Goal: Task Accomplishment & Management: Complete application form

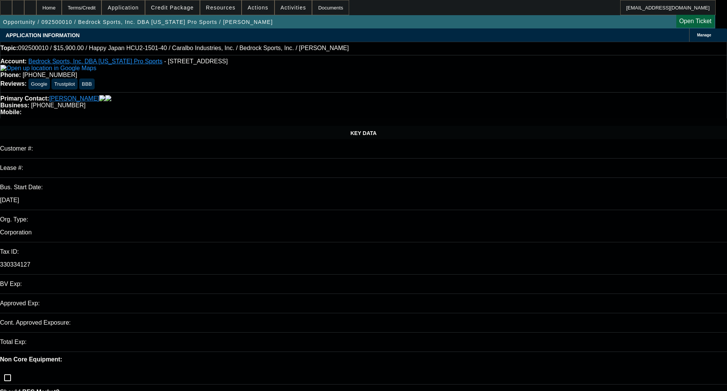
select select "0"
select select "0.1"
select select "4"
select select "0"
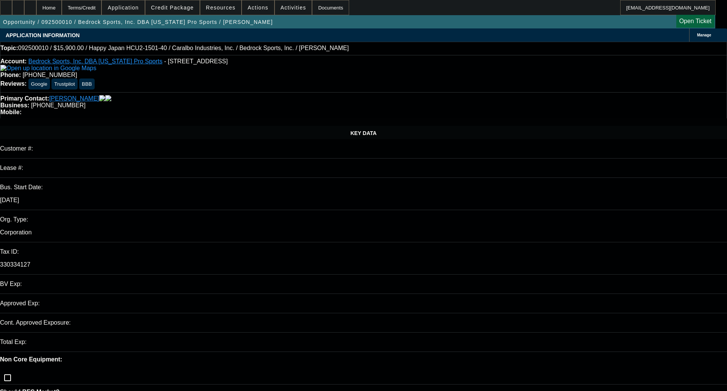
select select "2"
select select "0.1"
select select "4"
select select "0"
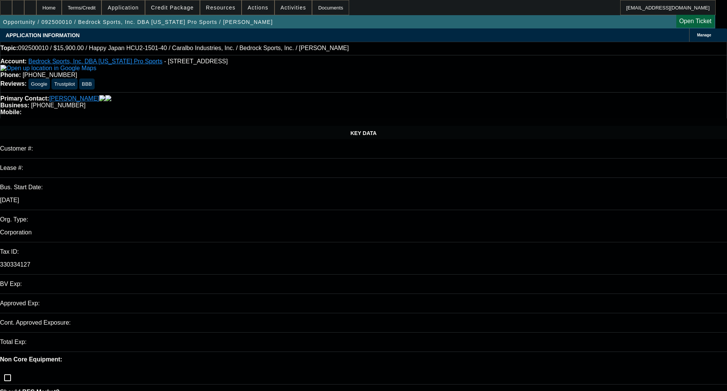
select select "2"
select select "0.1"
select select "4"
select select "0"
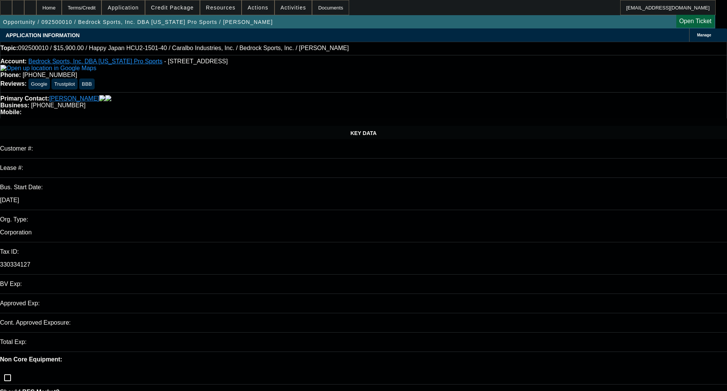
select select "0"
select select "0.1"
select select "4"
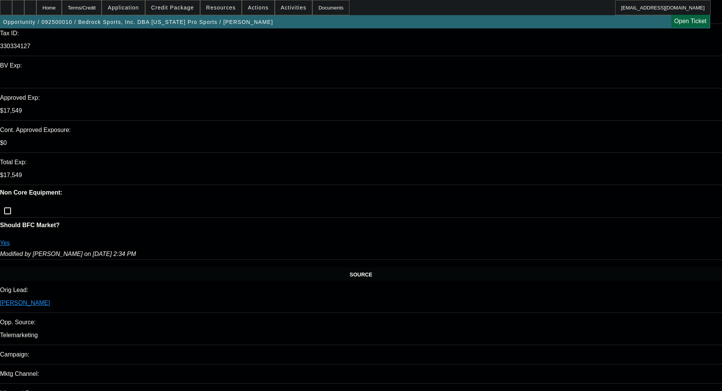
scroll to position [227, 0]
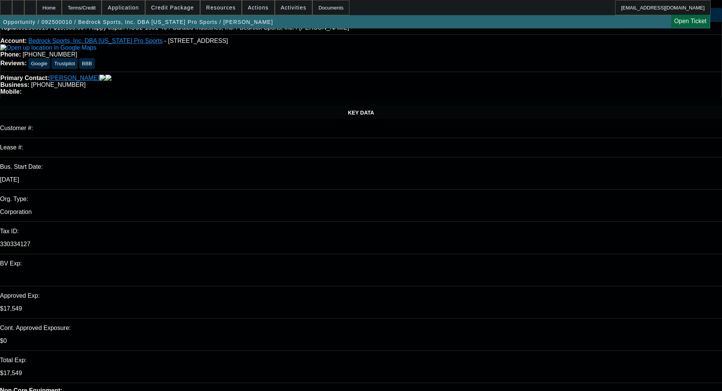
scroll to position [0, 0]
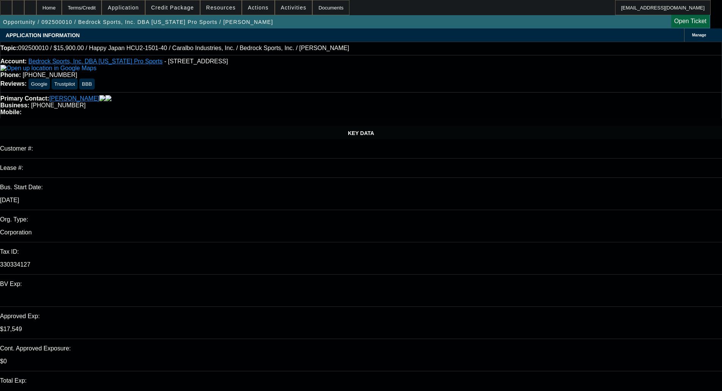
type textarea "AVG EQUIP; STRONGER IN PORT - OKAY TO SELL"
click at [170, 11] on span at bounding box center [172, 7] width 54 height 18
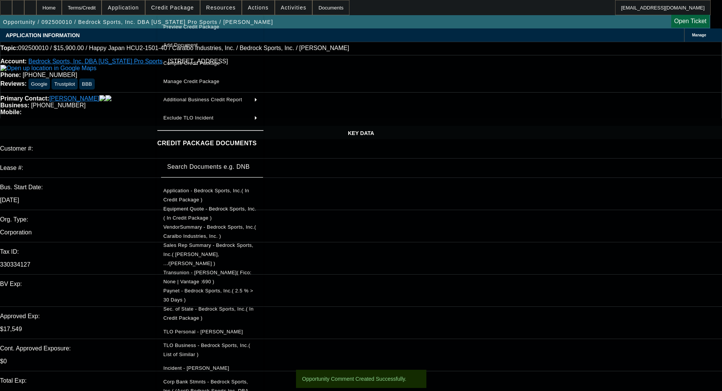
click at [207, 306] on span "Sec. of State - Bedrock Sports, Inc.( In Credit Package )" at bounding box center [208, 313] width 90 height 15
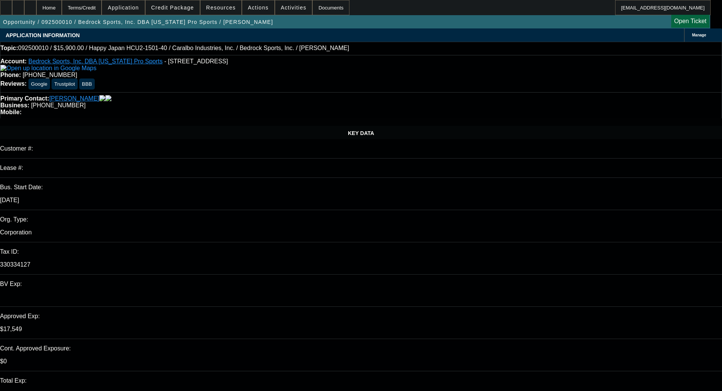
click at [160, 158] on div at bounding box center [361, 158] width 722 height 0
click at [194, 8] on span "Credit Package" at bounding box center [172, 8] width 43 height 6
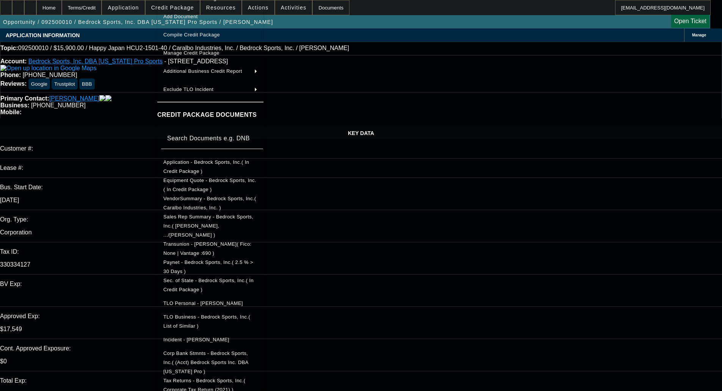
scroll to position [21, 0]
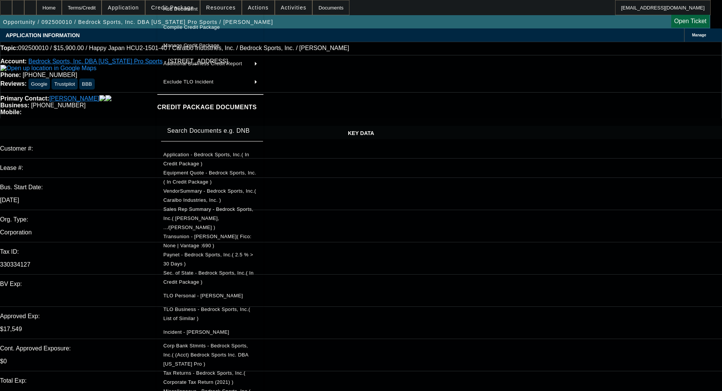
click at [246, 370] on span "Tax Returns - Bedrock Sports, Inc.( Corporate Tax Return (2021) )" at bounding box center [204, 377] width 82 height 15
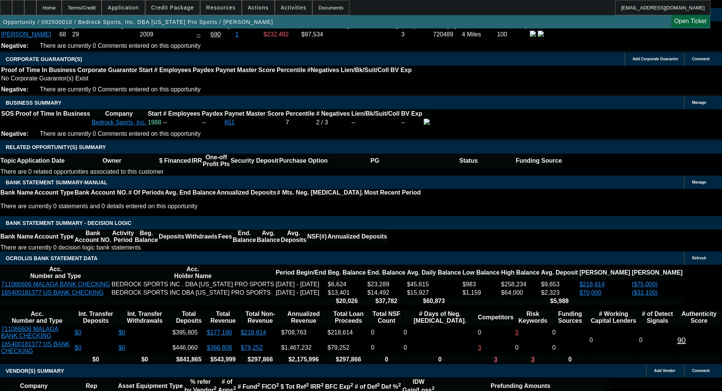
scroll to position [1174, 0]
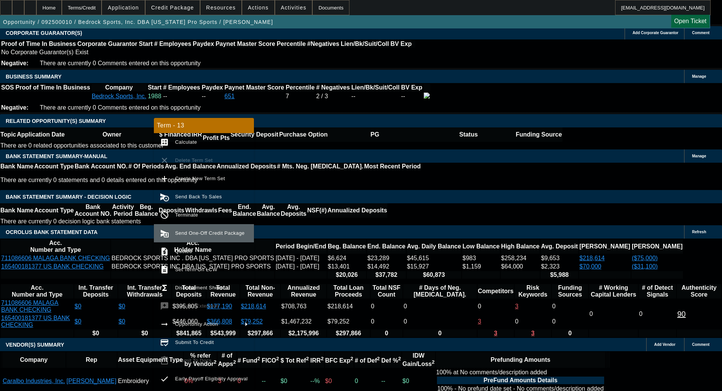
click at [189, 233] on span "Send One-Off Credit Package" at bounding box center [209, 233] width 69 height 6
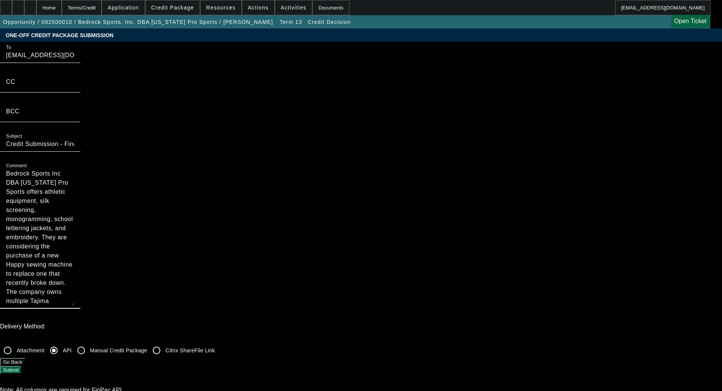
scroll to position [27, 0]
drag, startPoint x: 389, startPoint y: 138, endPoint x: 398, endPoint y: 222, distance: 84.6
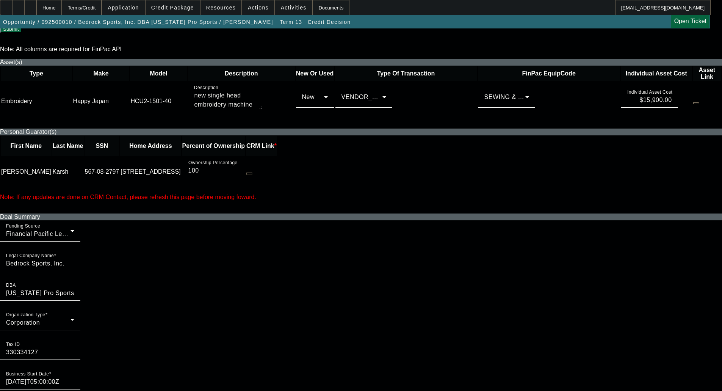
scroll to position [341, 0]
type textarea "Bedrock Sports Inc DBA California Pro Sports offers athletic equipment, silk sc…"
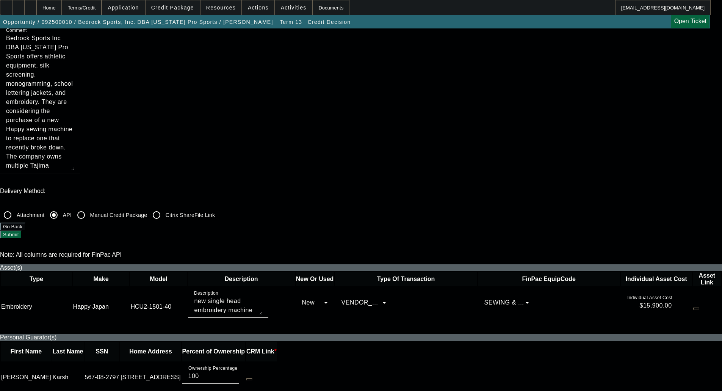
scroll to position [0, 0]
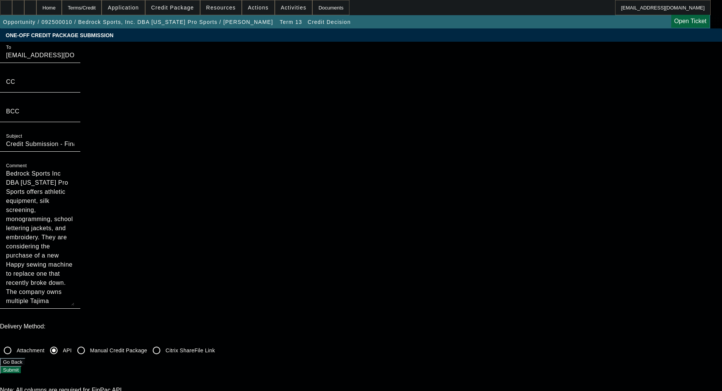
click at [22, 366] on button "Submit" at bounding box center [11, 370] width 22 height 8
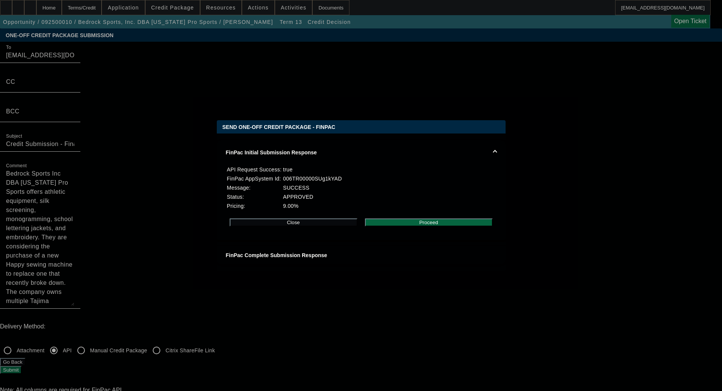
click at [411, 226] on button "Proceed" at bounding box center [429, 222] width 128 height 8
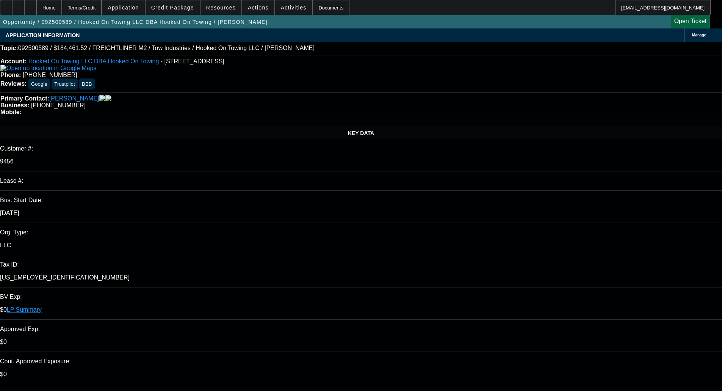
select select "0"
select select "0.1"
select select "4"
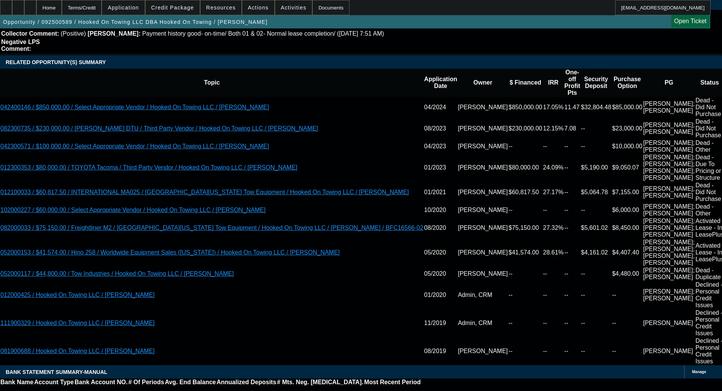
scroll to position [1364, 0]
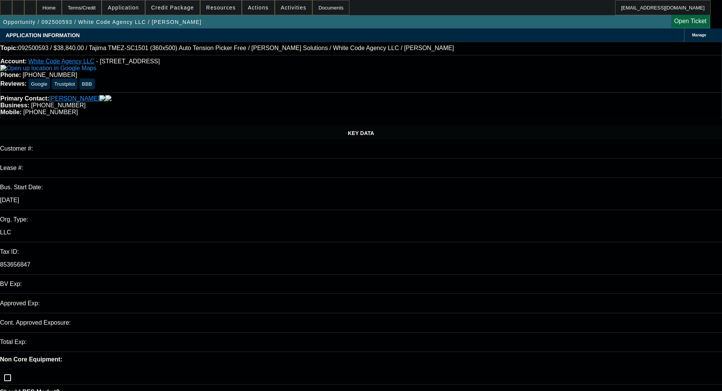
select select "0"
select select "6"
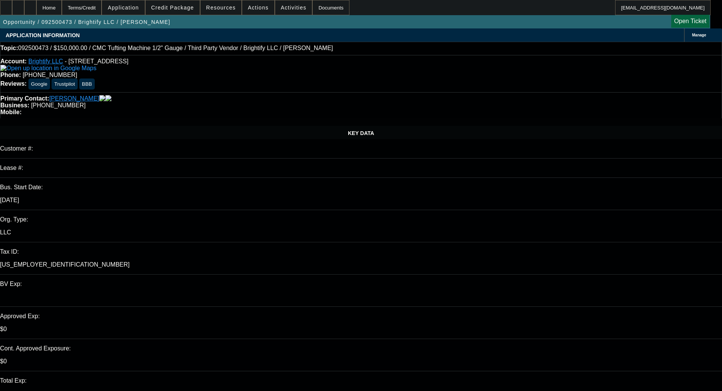
select select "0"
select select "3"
select select "0.1"
select select "0"
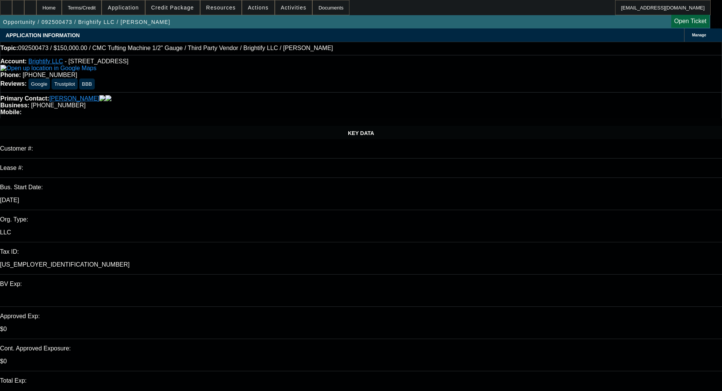
select select "0"
select select "3"
select select "0.1"
select select "0"
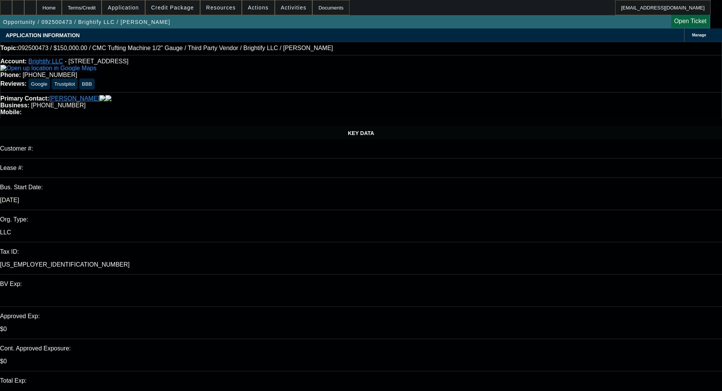
select select "3"
select select "0.1"
select select "0"
select select "3"
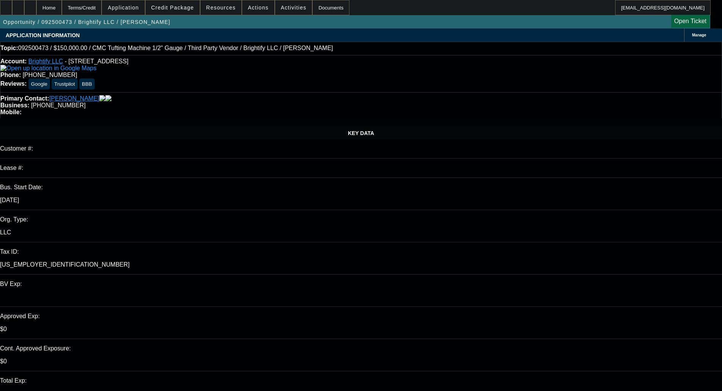
select select "0.1"
select select "4"
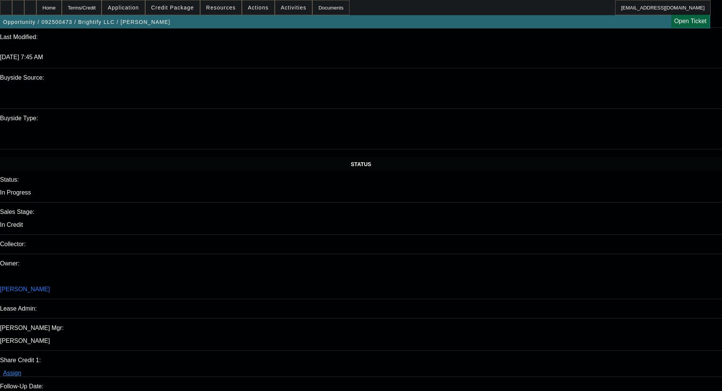
scroll to position [720, 0]
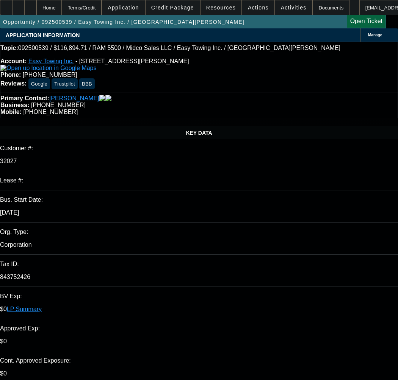
select select "0"
select select "2"
select select "0"
select select "6"
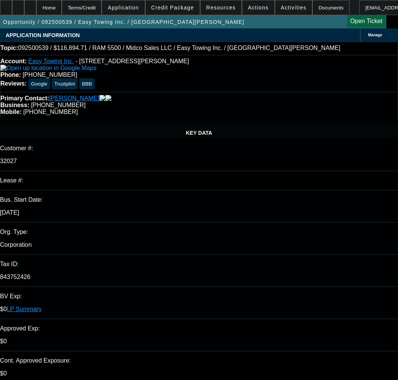
select select "0"
select select "2"
select select "0"
select select "6"
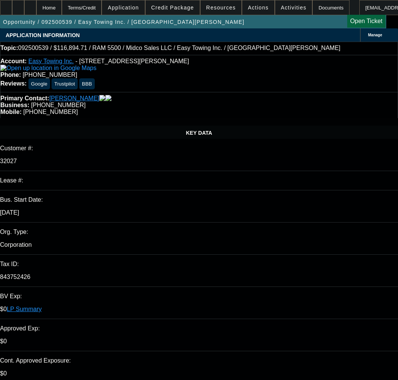
select select "0"
select select "2"
select select "0"
select select "6"
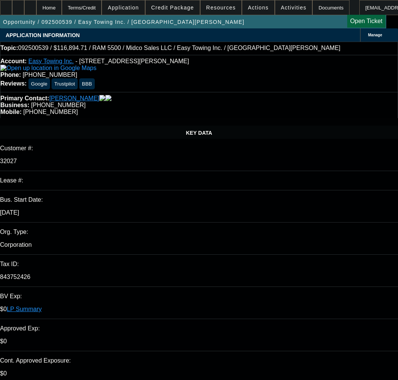
select select "0"
select select "2"
select select "0"
select select "6"
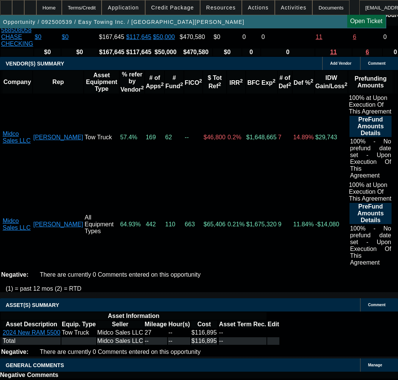
scroll to position [1667, 0]
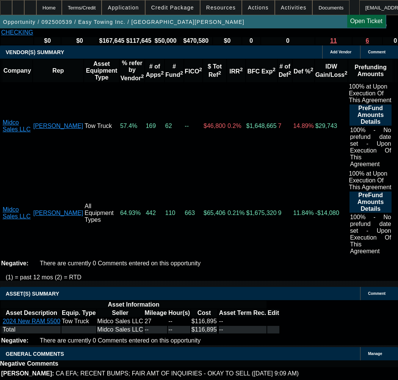
copy span "APPROVED BY UNIFI - APPROVED COST: $78,446.77; TERM: 60 Months; Credit Grade - …"
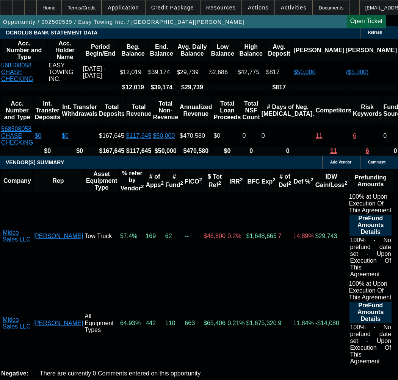
scroll to position [1591, 0]
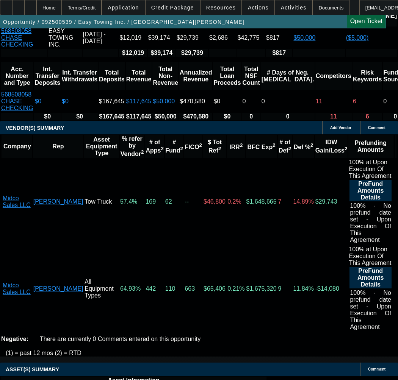
select select "3"
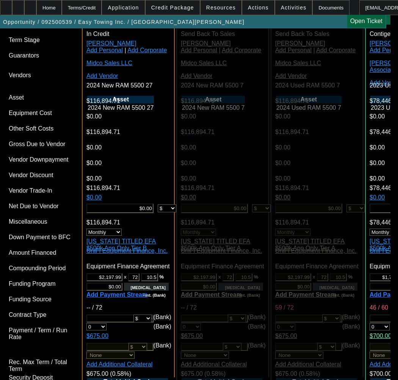
scroll to position [2197, 0]
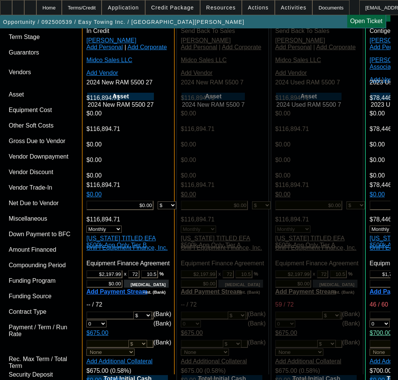
type input "12/24/2025"
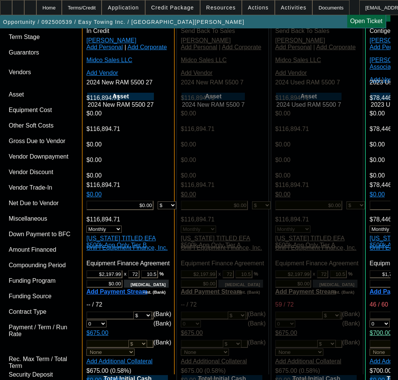
type input "12/24/2025"
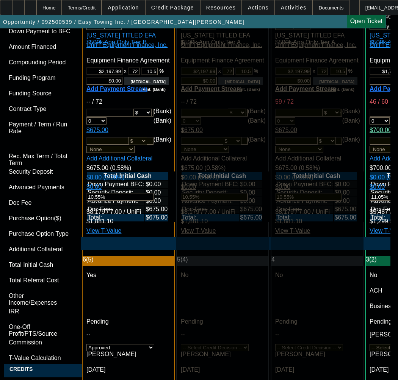
scroll to position [2501, 0]
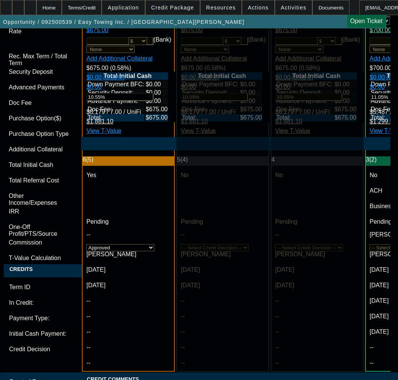
paste textarea "APPROVED BY UNIFI - APPROVED COST: $78,446.77; TERM: 60 Months; Credit Grade - …"
paste textarea "116,894.71"
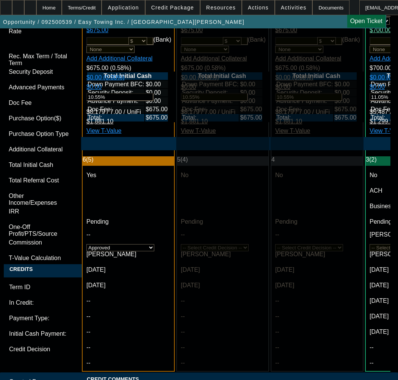
paste textarea "California Disclosure Notice Required"
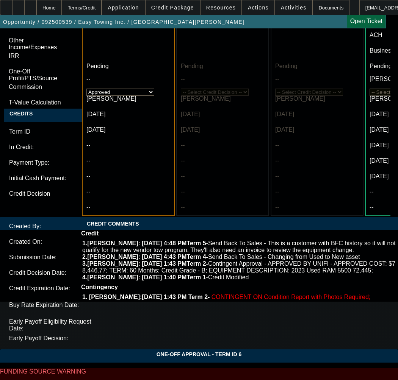
scroll to position [2665, 0]
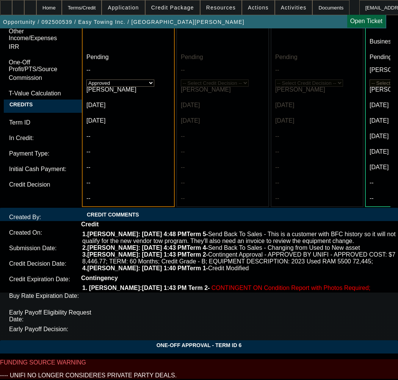
type textarea "APPROVED BY UNIFI - APPROVED COST: $116,894.71; TERM: 72 Months; Credit Grade -…"
type input "08:05"
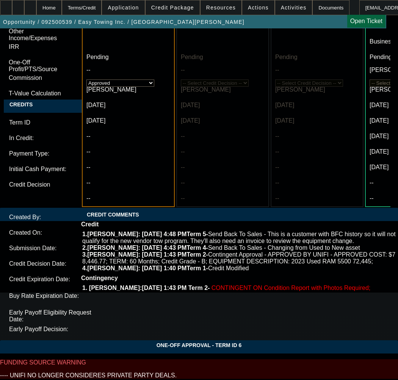
click at [90, 287] on span "25" at bounding box center [89, 282] width 14 height 14
type input "9/25/2025"
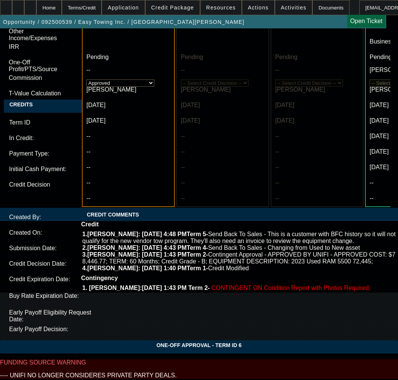
type input "05:03"
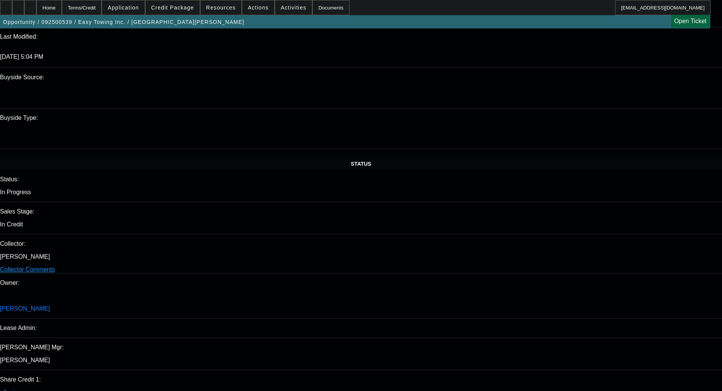
scroll to position [699, 0]
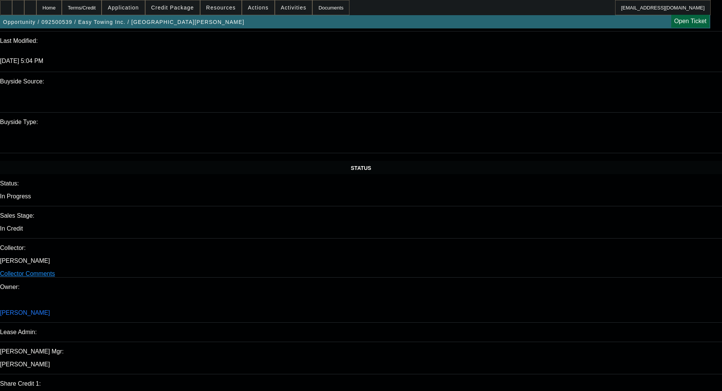
drag, startPoint x: 638, startPoint y: 70, endPoint x: 631, endPoint y: 71, distance: 6.5
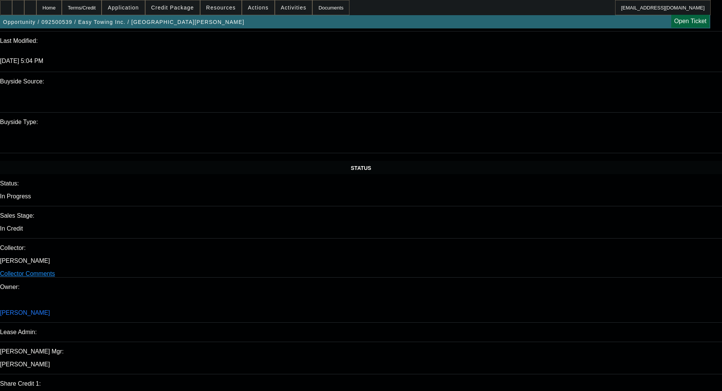
paste textarea "4 New RAM 5500"
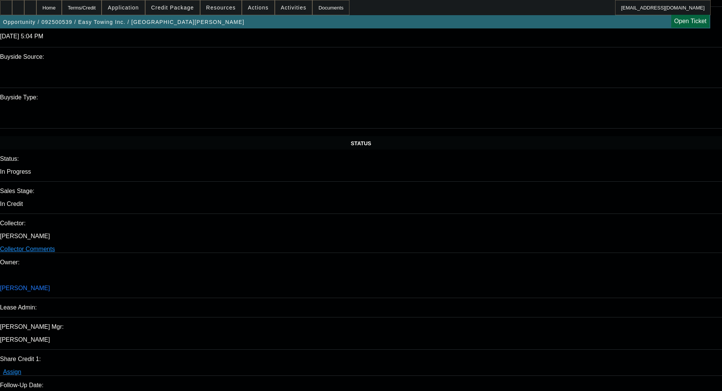
scroll to position [737, 0]
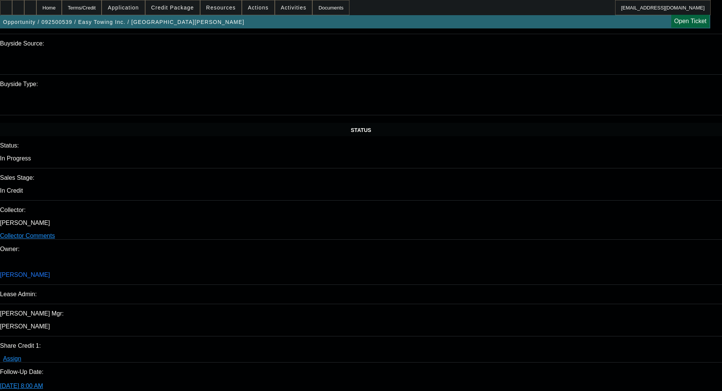
type textarea "APPROVED BY UNIFI - APPROVED COST: $116,894.71; TERM: 72 Months; Credit Grade -…"
select select "0"
select select "2"
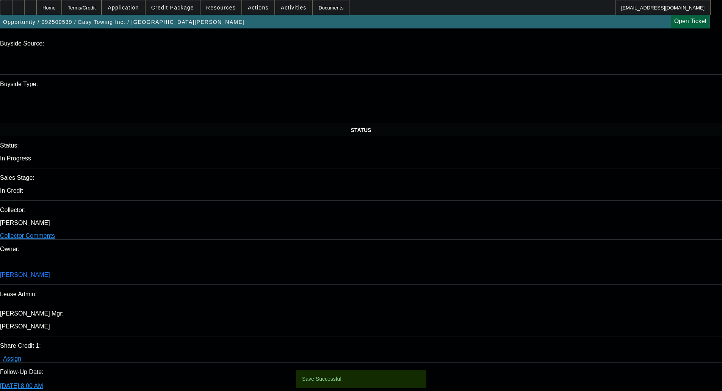
select select "0"
select select "6"
select select "0"
select select "2"
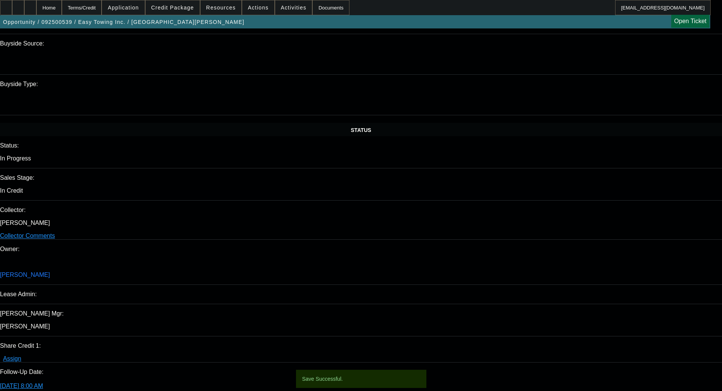
select select "0"
select select "6"
select select "0"
select select "2"
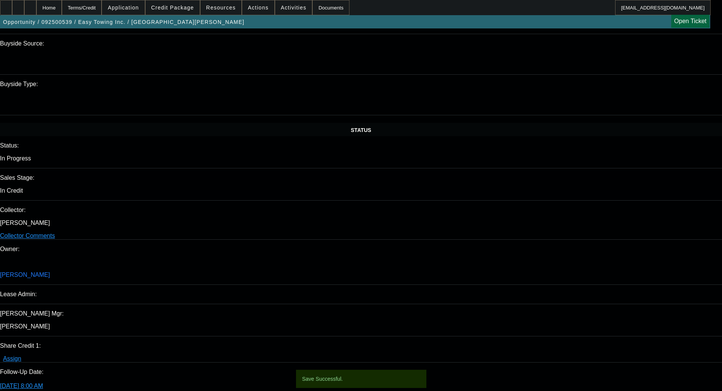
select select "0"
select select "6"
select select "0"
select select "2"
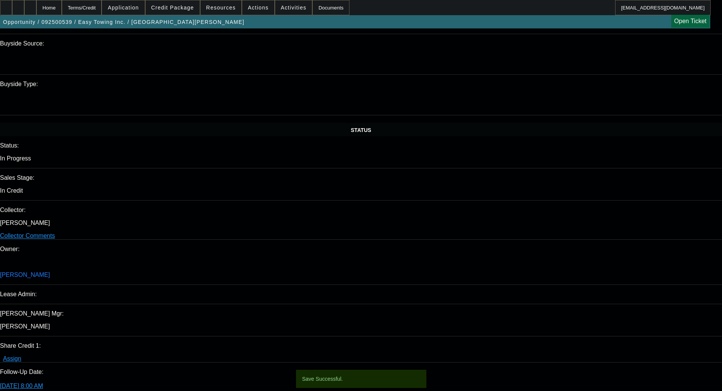
select select "0"
select select "6"
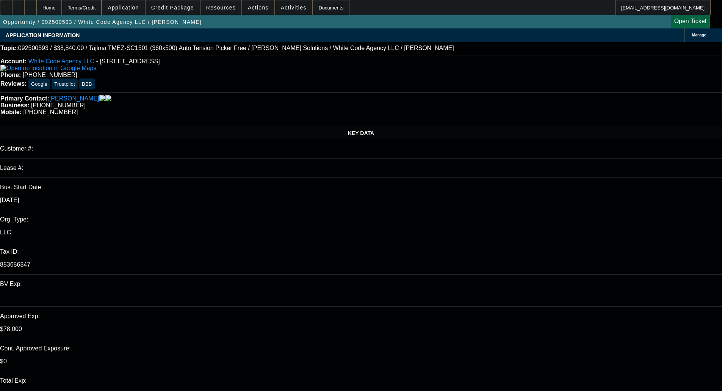
select select "0"
select select "6"
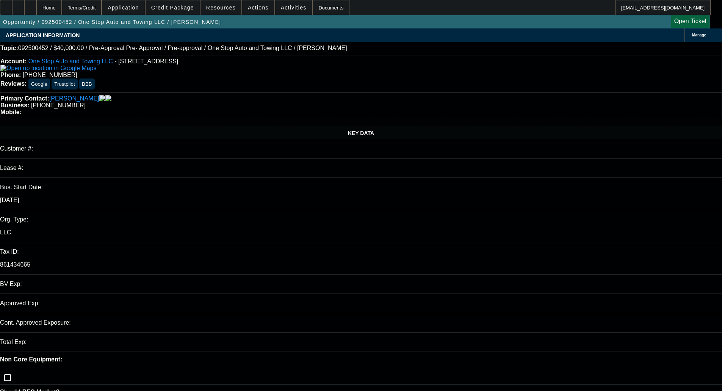
select select "0"
select select "3"
select select "0.1"
select select "4"
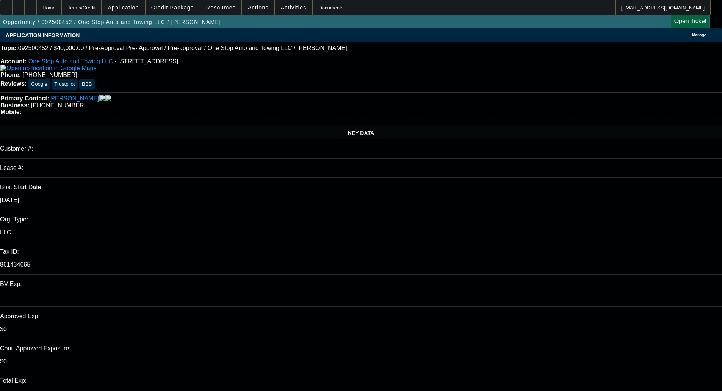
click at [187, 7] on span "Credit Package" at bounding box center [172, 8] width 43 height 6
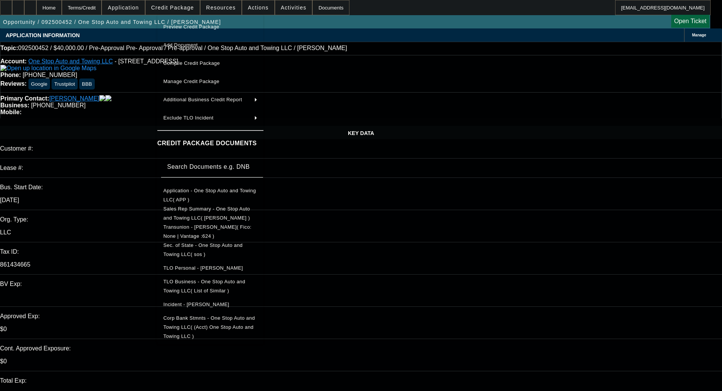
click at [189, 19] on button "Preview Credit Package" at bounding box center [210, 27] width 106 height 18
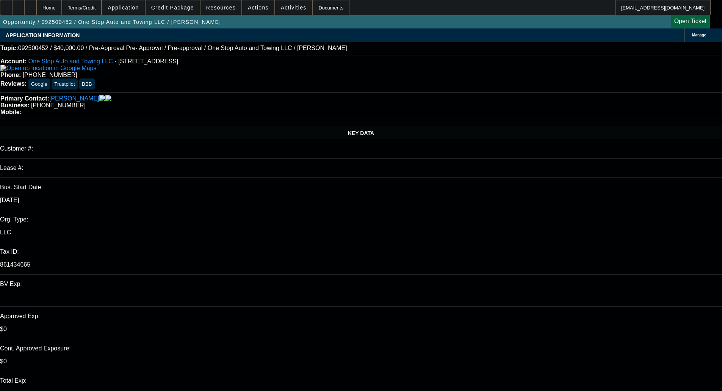
type textarea "l"
type textarea "LOW CBR; NO PAYNET; WEAK BANKS; ALREADY DNC - OKAY TO SELL"
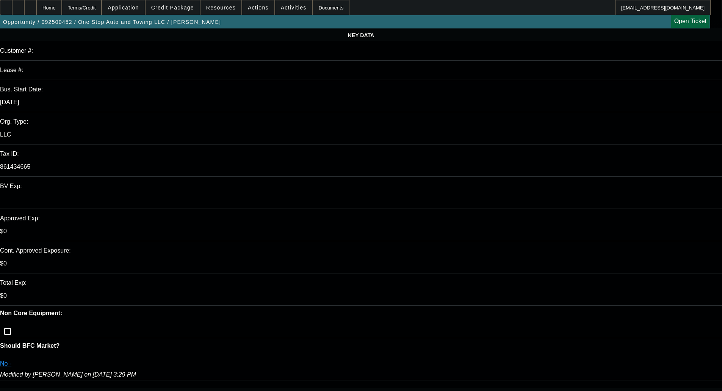
scroll to position [114, 0]
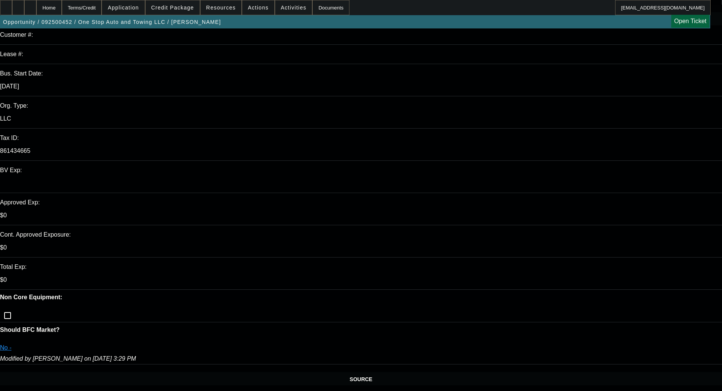
type textarea "A"
type textarea "SOS WAS DISSOLVED FOR THE LAST 3 YEARS, NOT LOOKING LIKE THEY WERE OPERATING"
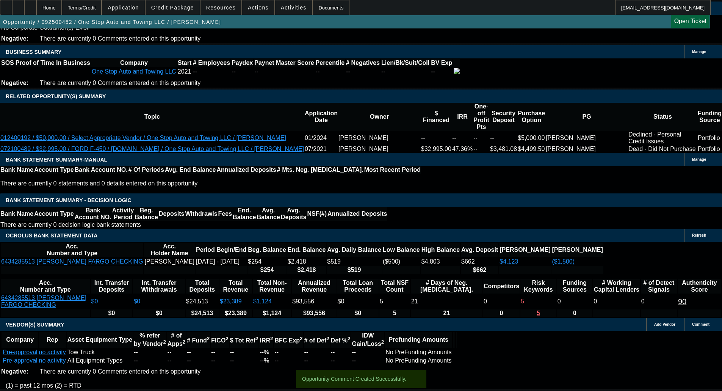
scroll to position [1064, 0]
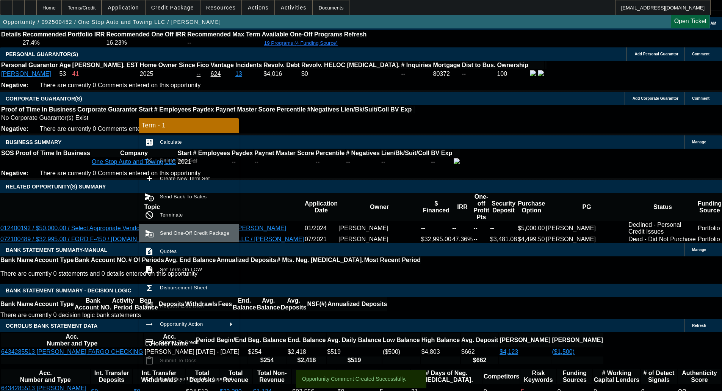
click at [186, 235] on span "Send One-Off Credit Package" at bounding box center [194, 233] width 69 height 6
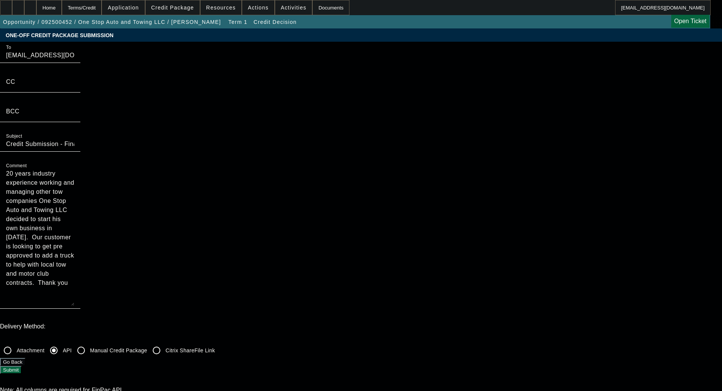
click at [22, 366] on button "Submit" at bounding box center [11, 370] width 22 height 8
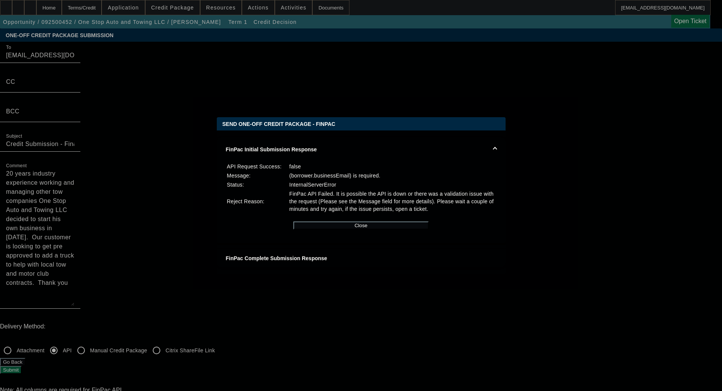
click at [372, 221] on div "Close" at bounding box center [361, 225] width 271 height 23
click at [353, 228] on button "Close" at bounding box center [360, 225] width 135 height 8
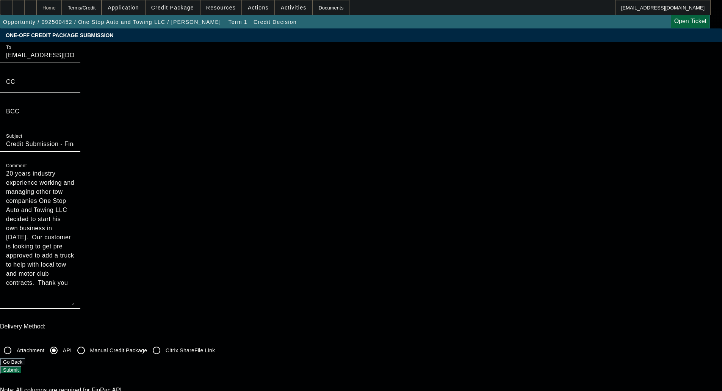
click at [62, 3] on div "Home" at bounding box center [48, 7] width 25 height 15
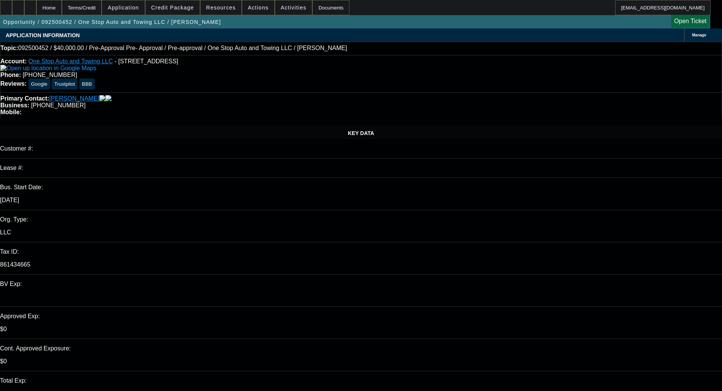
select select "0"
select select "3"
select select "0.1"
select select "4"
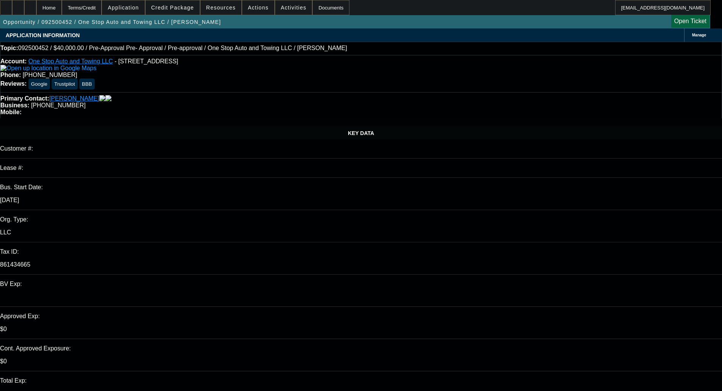
click at [181, 14] on span at bounding box center [172, 7] width 54 height 18
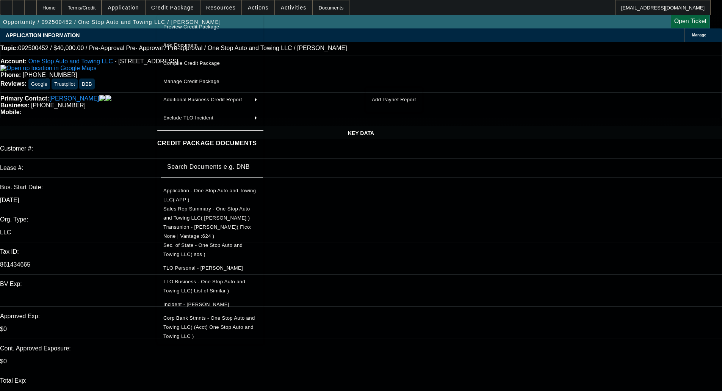
click at [126, 131] on div at bounding box center [361, 195] width 722 height 391
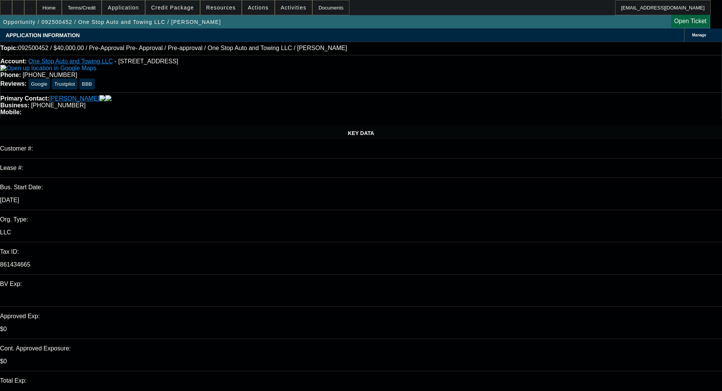
click at [179, 7] on span "Credit Package" at bounding box center [172, 8] width 43 height 6
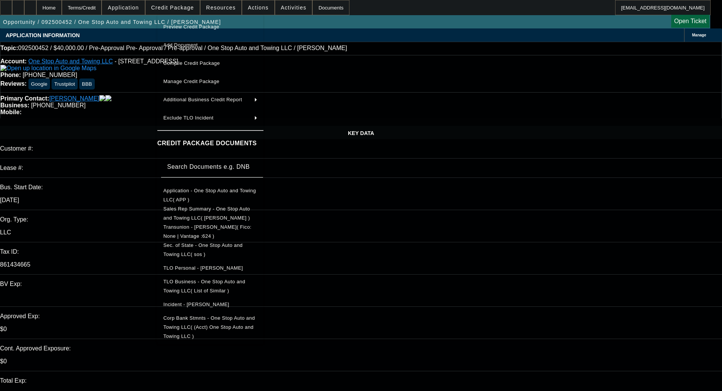
click at [223, 195] on span "Application - One Stop Auto and Towing LLC( APP )" at bounding box center [210, 195] width 94 height 18
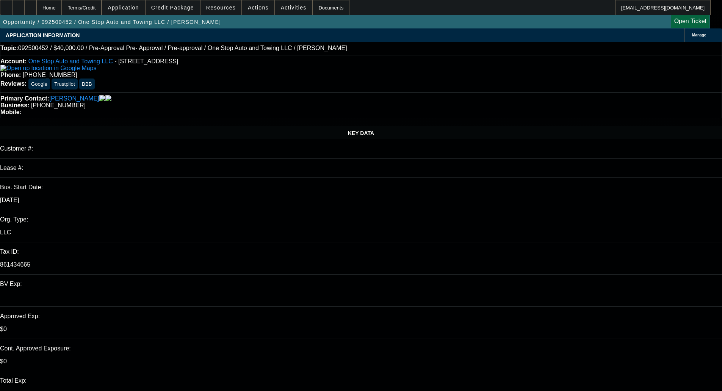
click at [85, 63] on link "One Stop Auto and Towing LLC" at bounding box center [70, 61] width 84 height 6
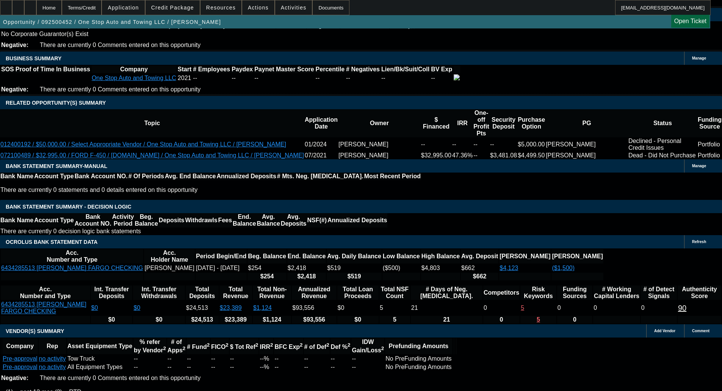
scroll to position [1147, 0]
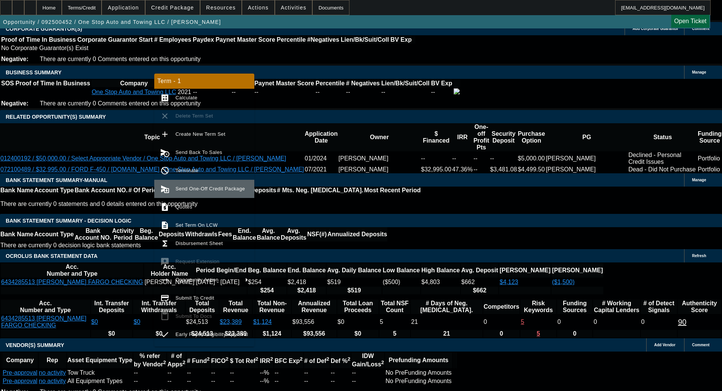
click at [186, 186] on span "Send One-Off Credit Package" at bounding box center [209, 189] width 69 height 6
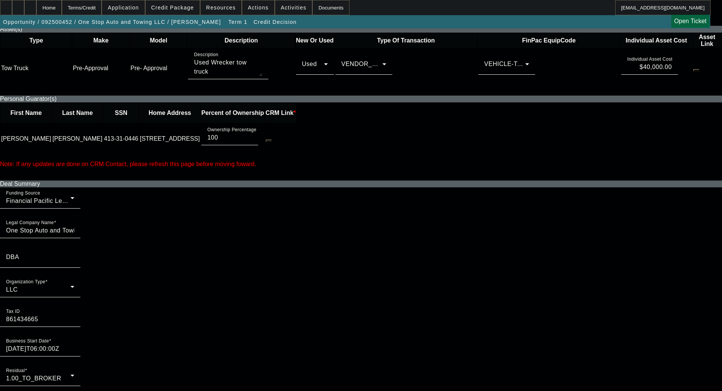
scroll to position [379, 0]
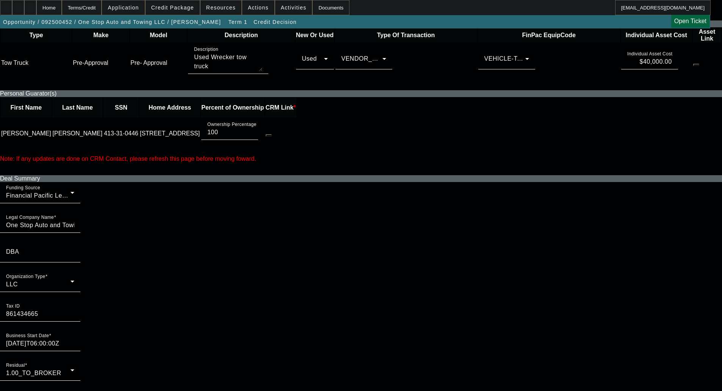
radio input "true"
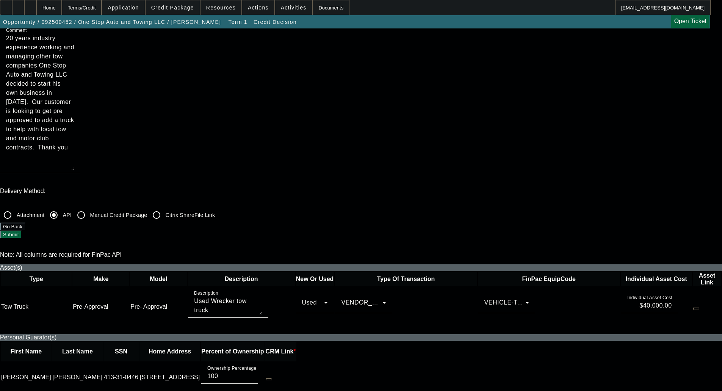
scroll to position [0, 0]
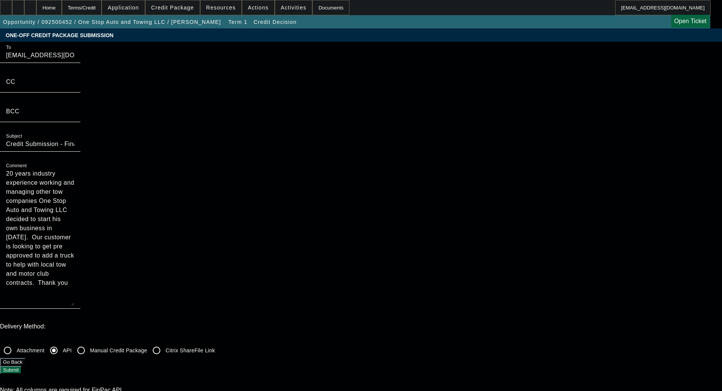
drag, startPoint x: 558, startPoint y: 220, endPoint x: 552, endPoint y: 215, distance: 7.6
click at [556, 323] on div "Delivery Method: Attachment API Manual Credit Package Citrix ShareFile Link Go …" at bounding box center [361, 348] width 722 height 51
click at [22, 366] on button "Submit" at bounding box center [11, 370] width 22 height 8
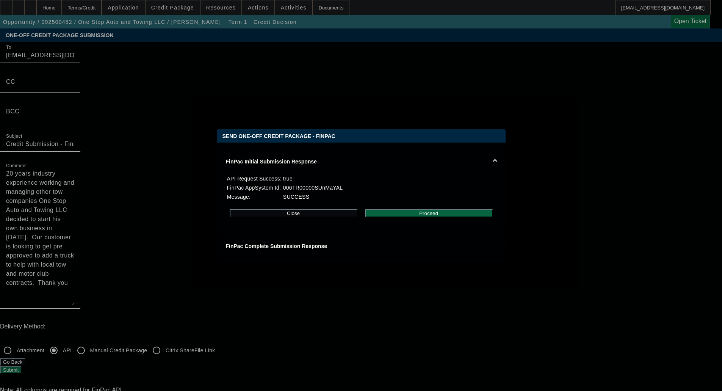
click at [426, 214] on button "Proceed" at bounding box center [429, 213] width 128 height 8
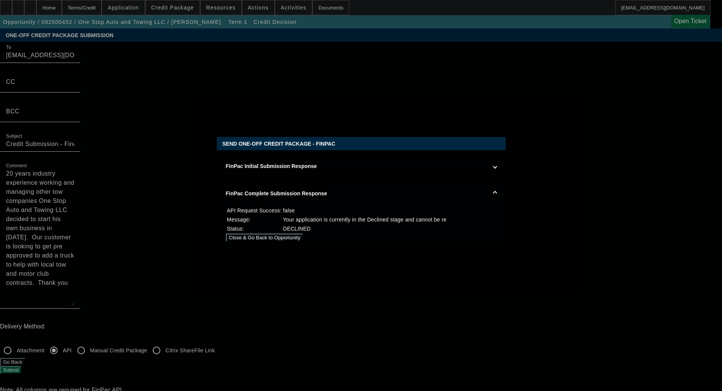
click at [303, 241] on button "Close & Go Back to Opportunity" at bounding box center [265, 237] width 78 height 8
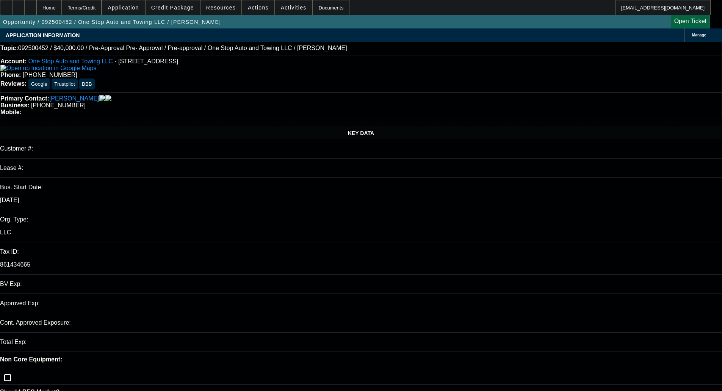
select select "0"
select select "3"
select select "0.1"
select select "4"
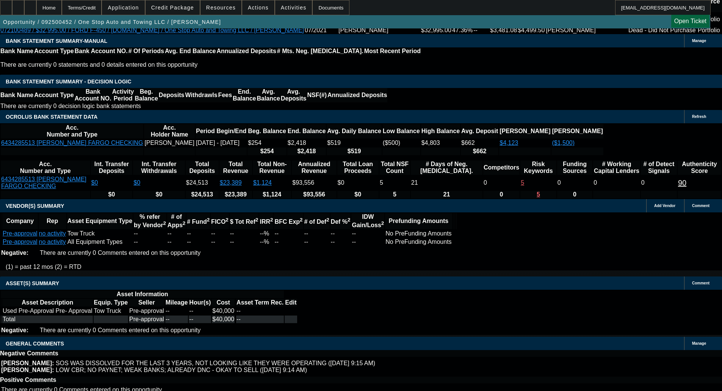
scroll to position [1298, 0]
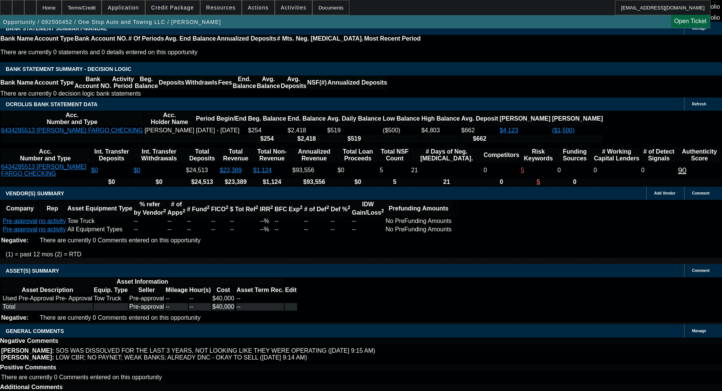
drag, startPoint x: 161, startPoint y: 238, endPoint x: 164, endPoint y: 249, distance: 11.2
select select "4"
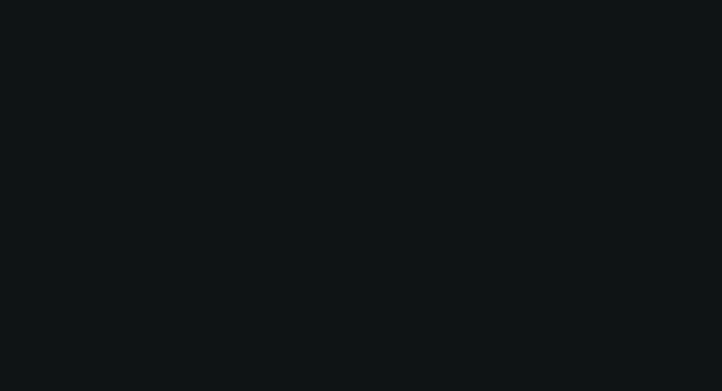
scroll to position [0, 0]
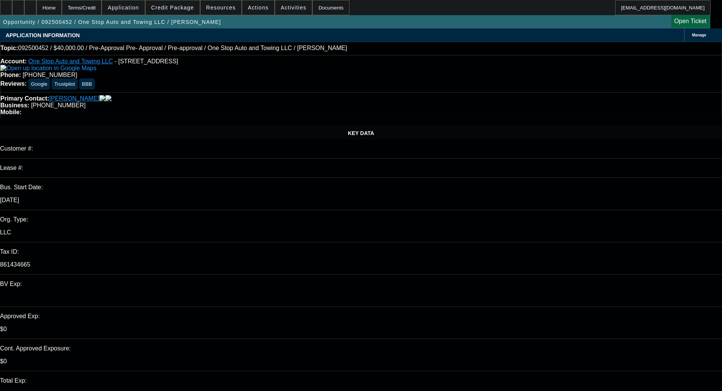
type input "09:19"
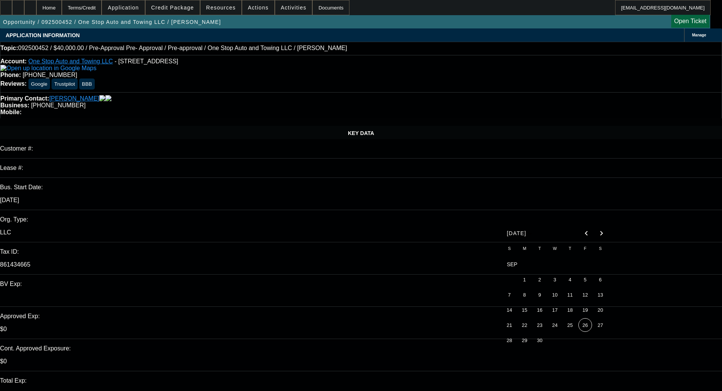
click at [583, 330] on span "26" at bounding box center [585, 325] width 14 height 14
type input "9/26/2025"
type textarea "D"
paste textarea "DECLINED BY FINPAC - Your application is not eligible for approval at Financial…"
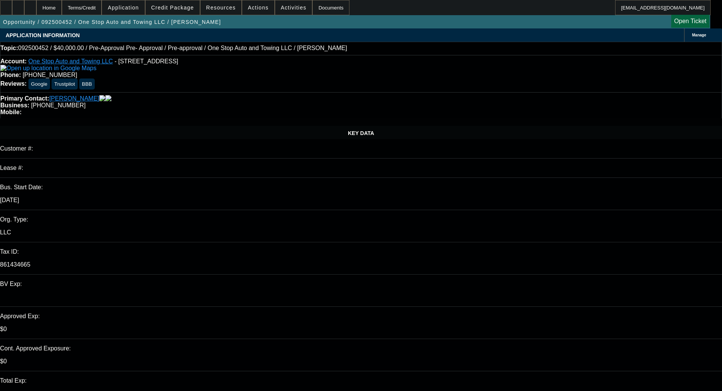
scroll to position [7, 0]
type textarea "DECLINED BY FINPAC - Your application is not eligible for approval at Financial…"
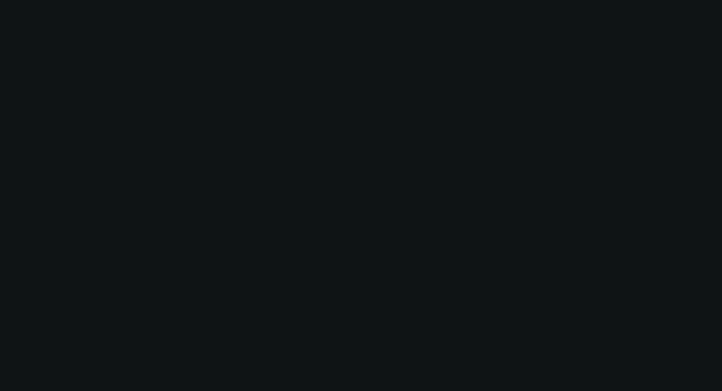
select select "0"
select select "3"
select select "0.1"
select select "4"
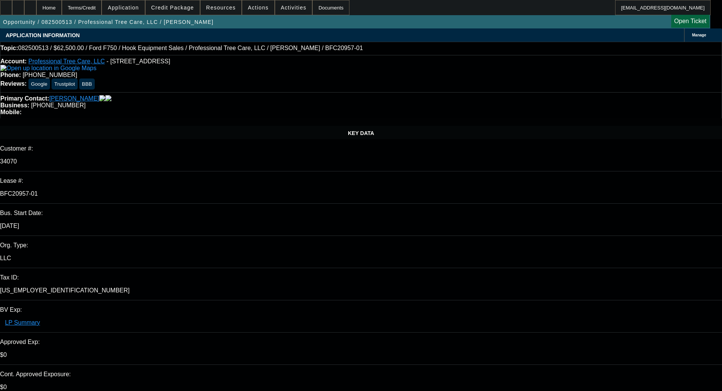
select select "0"
select select "6"
select select "0"
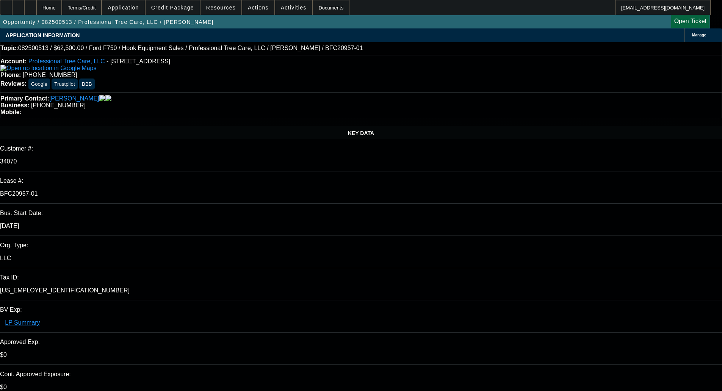
select select "0"
select select "6"
select select "0"
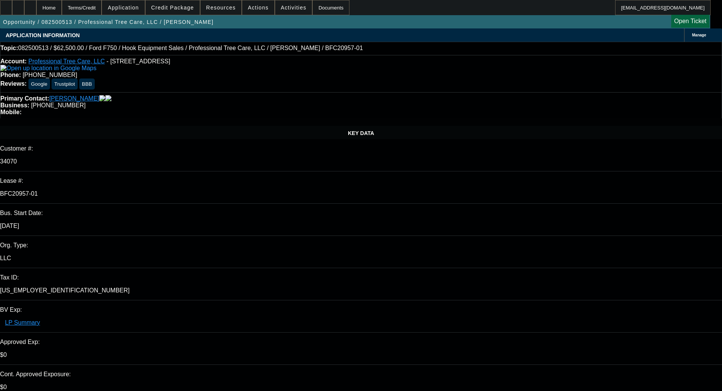
select select "0"
select select "6"
select select "0"
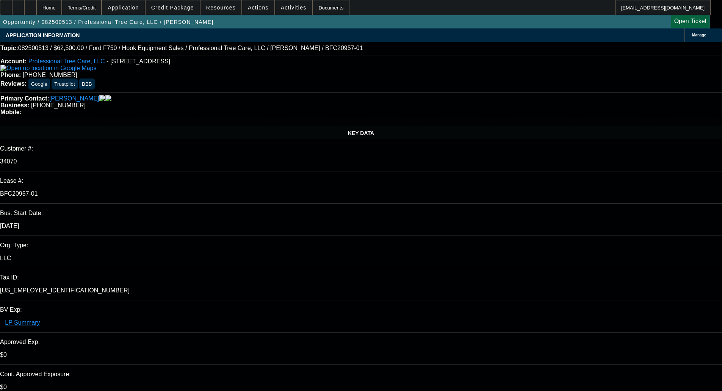
select select "6"
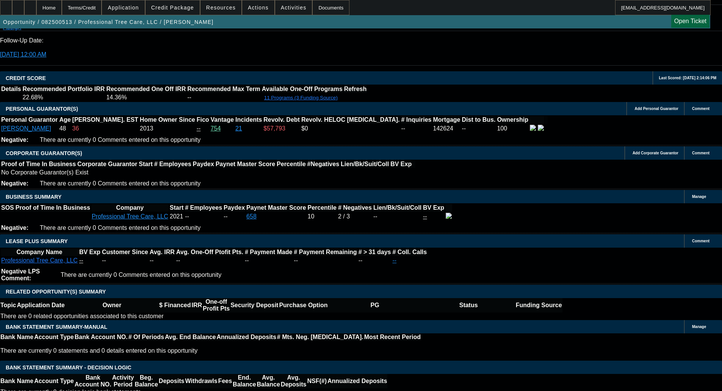
scroll to position [1069, 0]
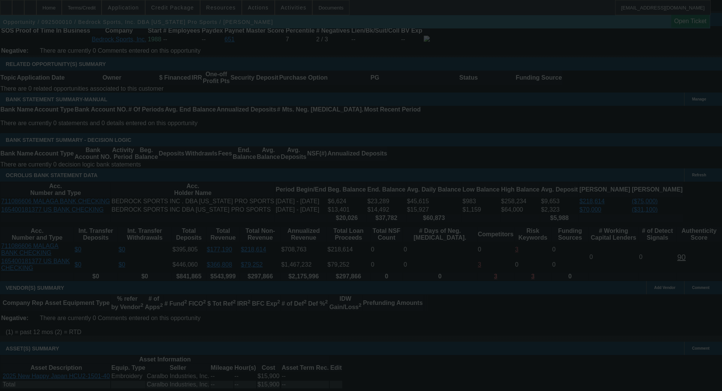
scroll to position [1288, 0]
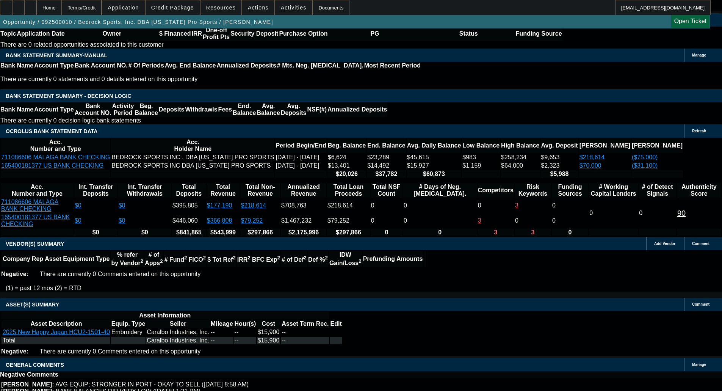
select select "0"
select select "0.1"
select select "4"
select select "0"
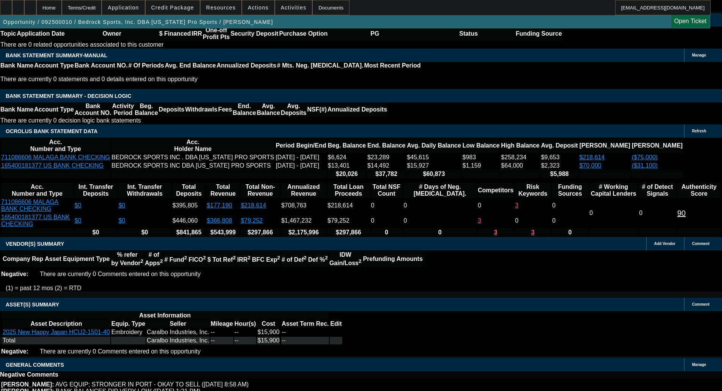
select select "2"
select select "0.1"
select select "4"
select select "0"
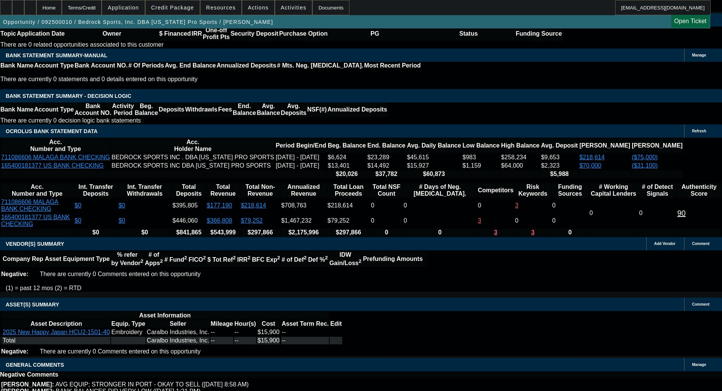
select select "2"
select select "0.1"
select select "4"
select select "0"
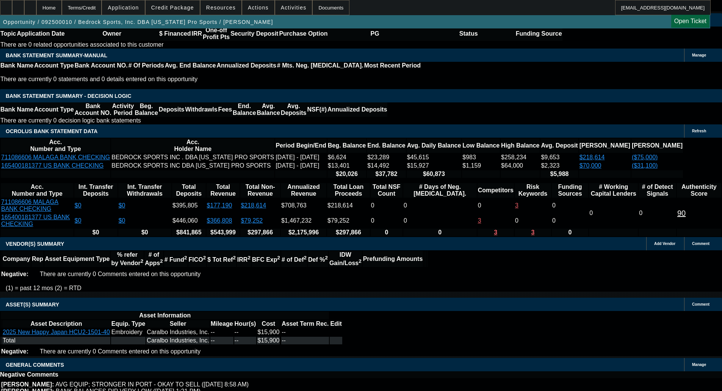
select select "0"
select select "0.1"
select select "4"
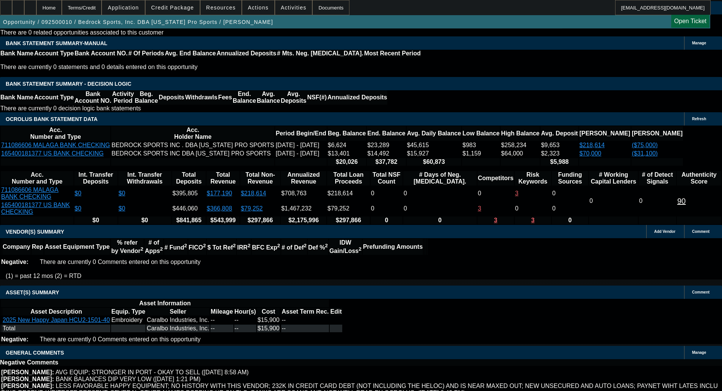
select select "6"
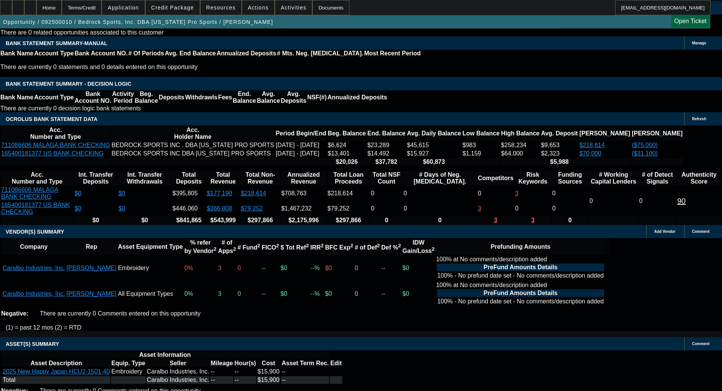
scroll to position [0, 0]
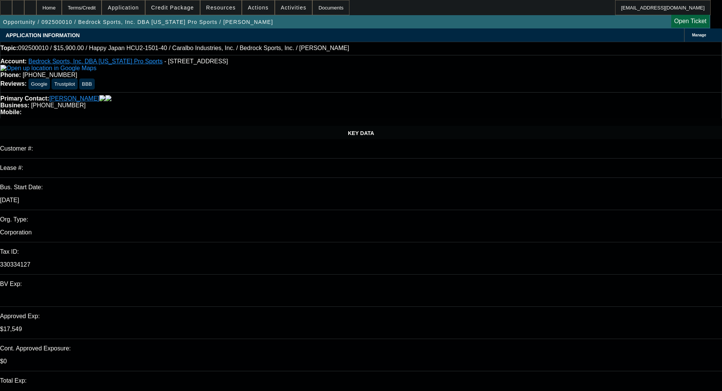
type input "09:02"
type input "09:39"
click at [591, 297] on span "26" at bounding box center [585, 295] width 14 height 14
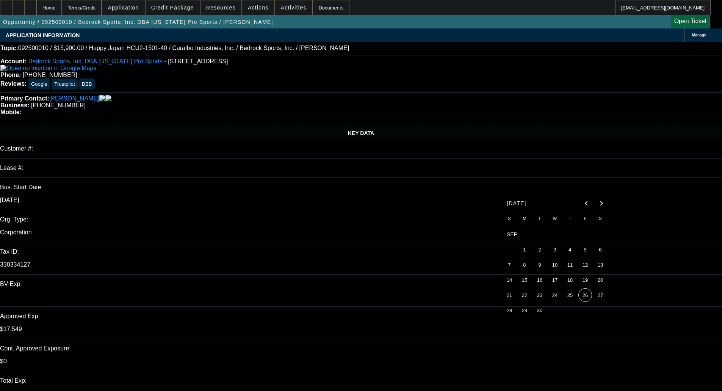
type input "9/26/2025"
type textarea "D"
paste textarea "I have interest in this request, but I am finding that the dba was just recentl…"
type textarea "PER FINPAC - "I have interest in this request, but I am finding that the dba wa…"
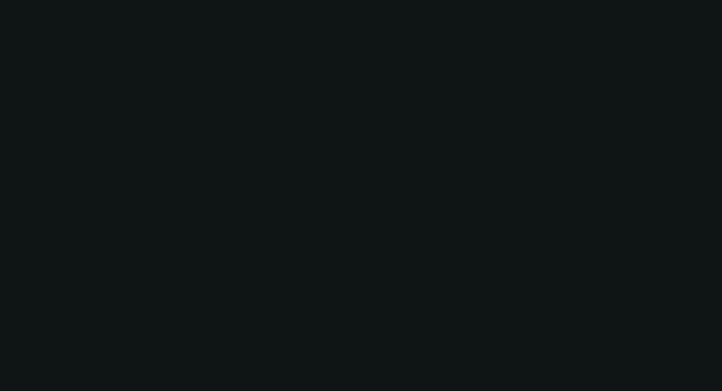
select select "0"
select select "0.1"
select select "4"
select select "0"
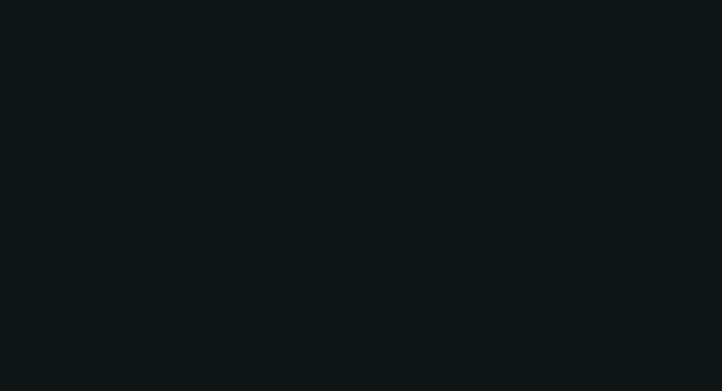
select select "0"
select select "0.1"
select select "4"
select select "0"
select select "2"
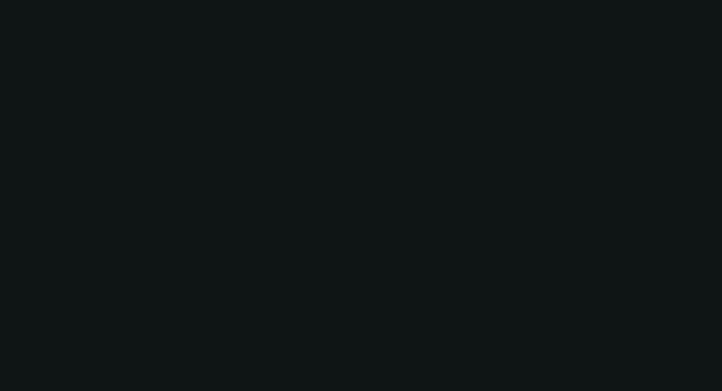
select select "2"
select select "0.1"
select select "4"
select select "0"
select select "2"
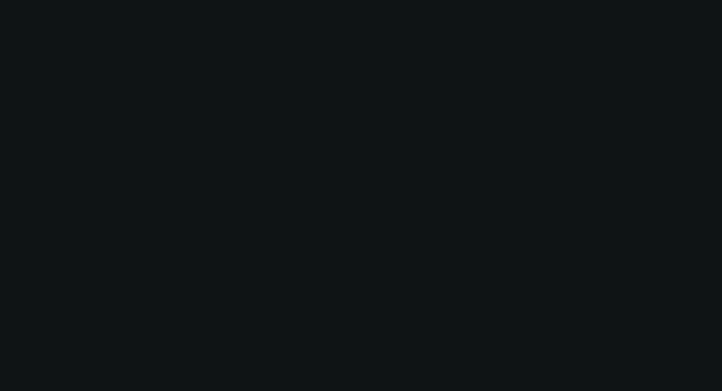
select select "2"
select select "0.1"
select select "4"
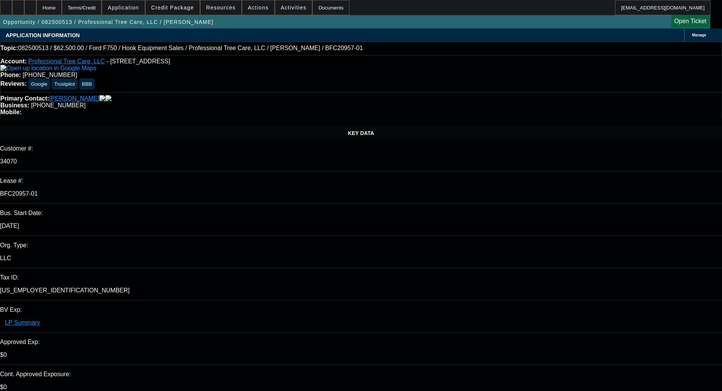
select select "0"
select select "6"
select select "0"
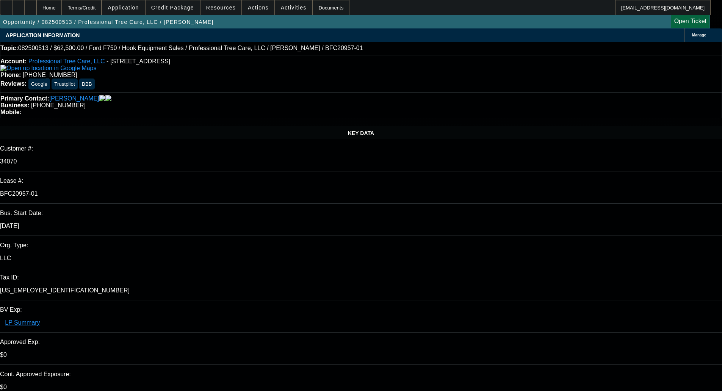
select select "0"
select select "6"
select select "0"
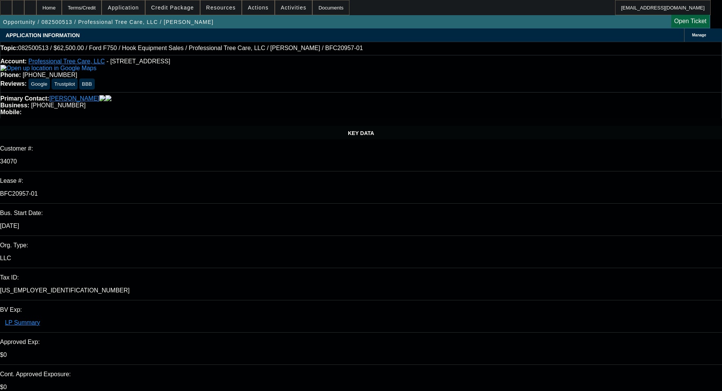
select select "0"
select select "6"
select select "0"
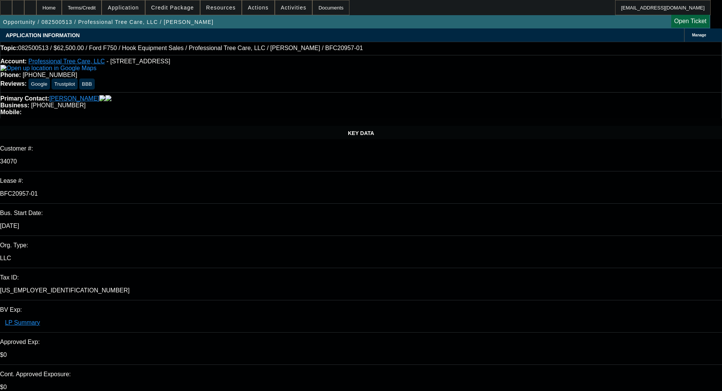
select select "6"
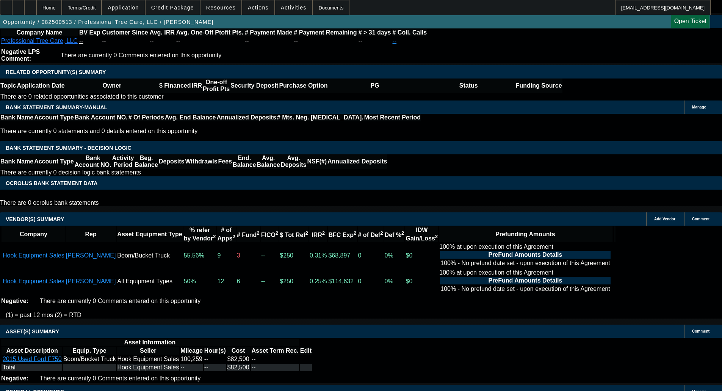
scroll to position [1023, 0]
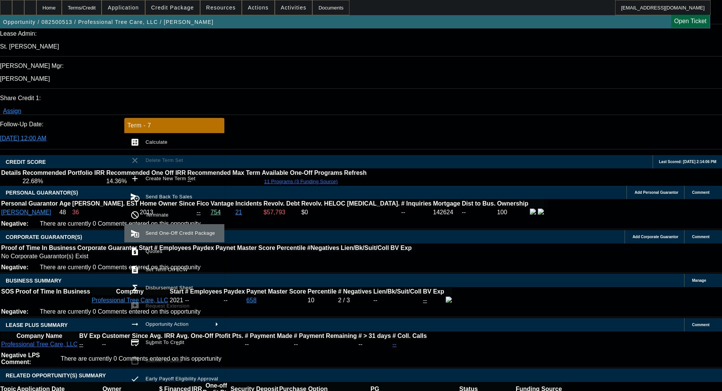
click at [166, 232] on span "Send One-Off Credit Package" at bounding box center [179, 233] width 69 height 6
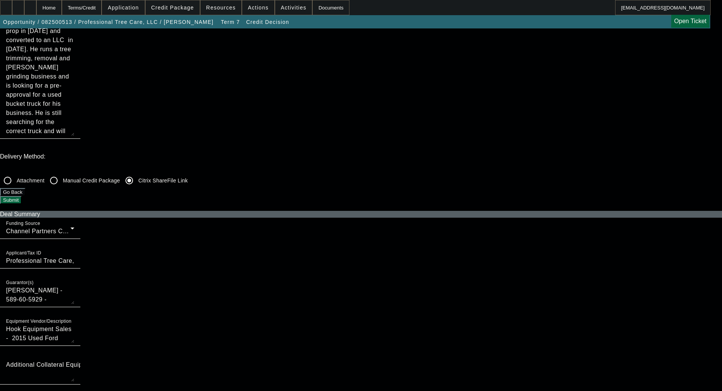
scroll to position [152, 0]
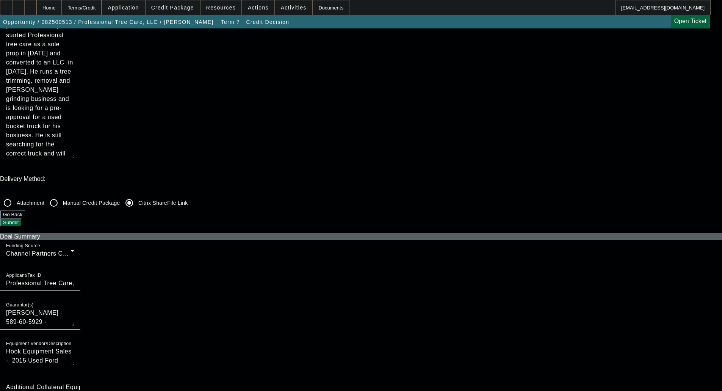
scroll to position [152, 0]
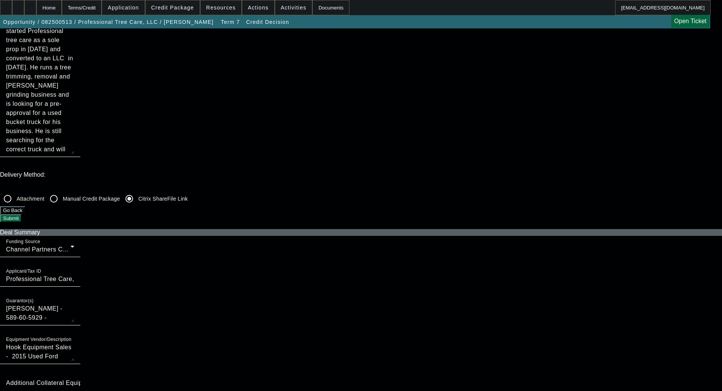
checkbox input "true"
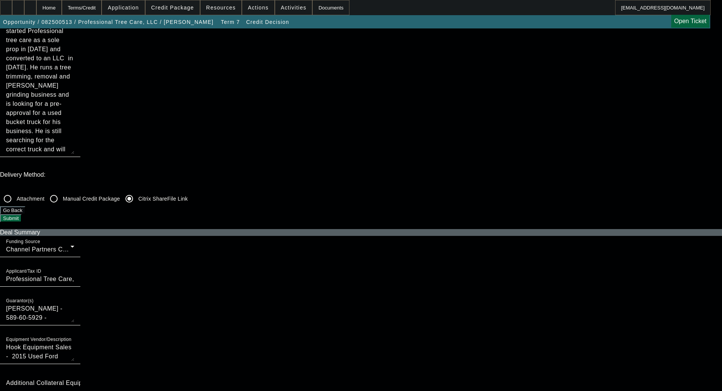
checkbox input "true"
checkbox input "false"
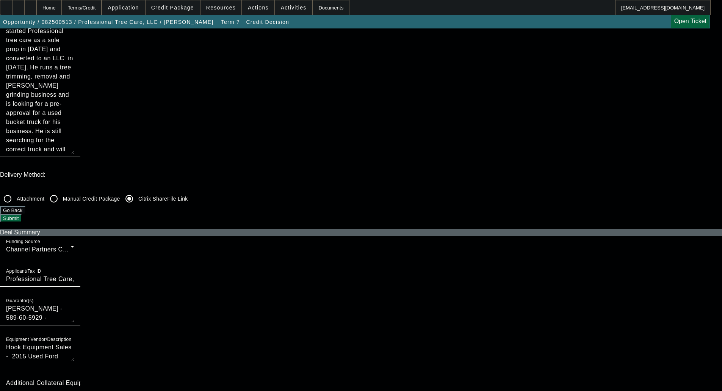
checkbox input "false"
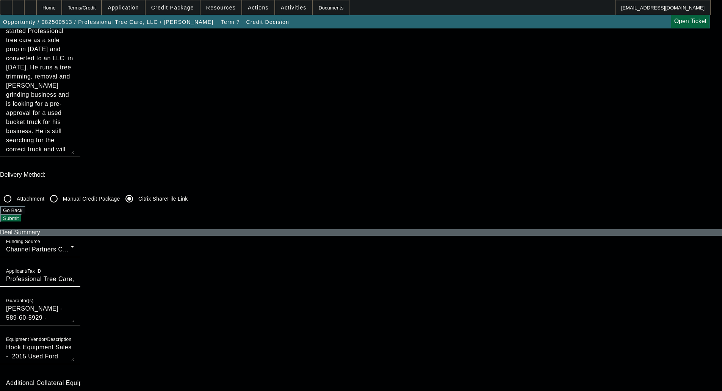
checkbox input "false"
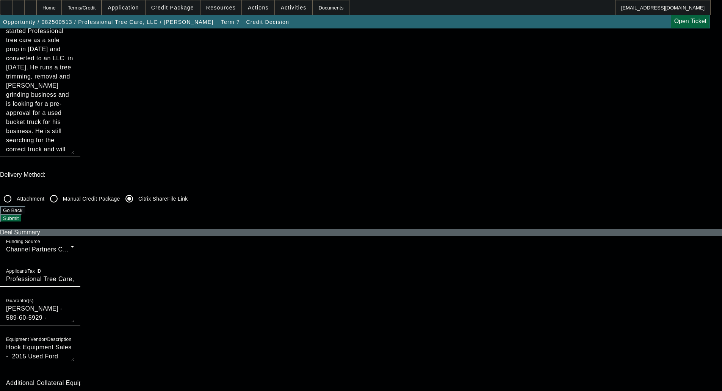
checkbox input "false"
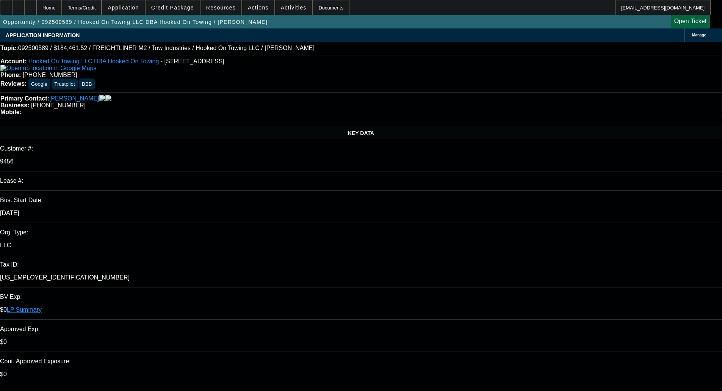
select select "0"
select select "0.1"
select select "4"
select select "0"
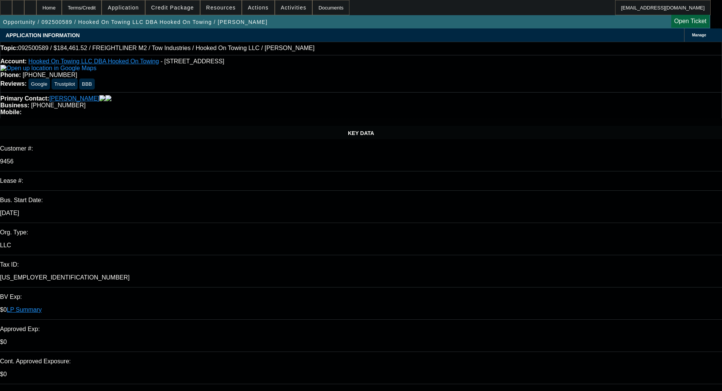
select select "0"
select select "6"
select select "0"
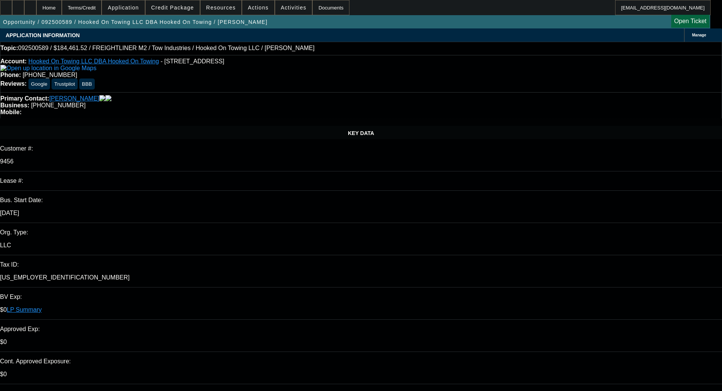
select select "0.1"
select select "4"
select select "0"
select select "0.1"
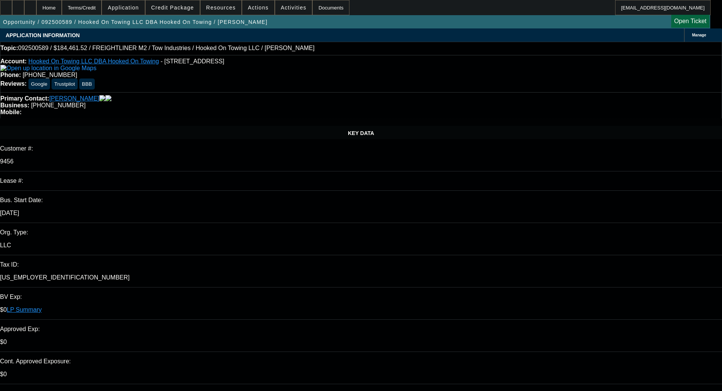
select select "4"
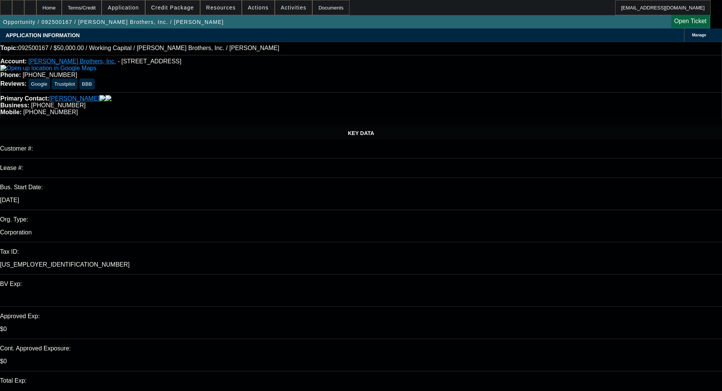
select select "0"
select select "2"
select select "0"
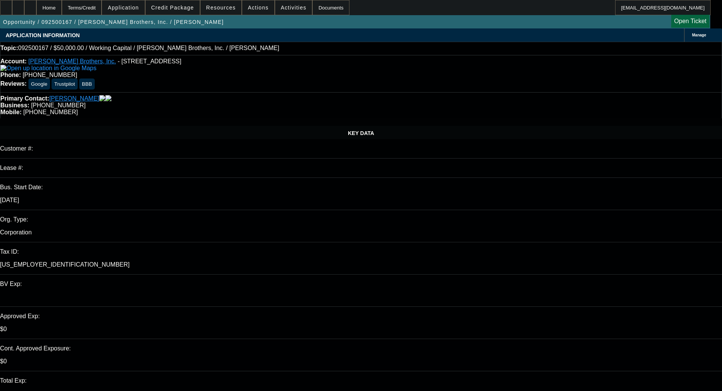
select select "0"
select select "2"
select select "0"
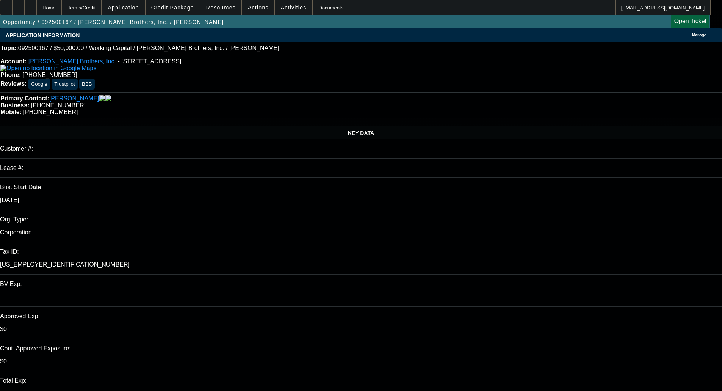
select select "2"
select select "0"
select select "2"
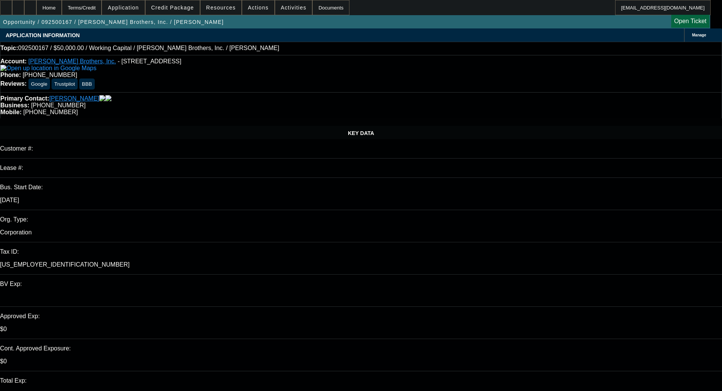
select select "0"
select select "6"
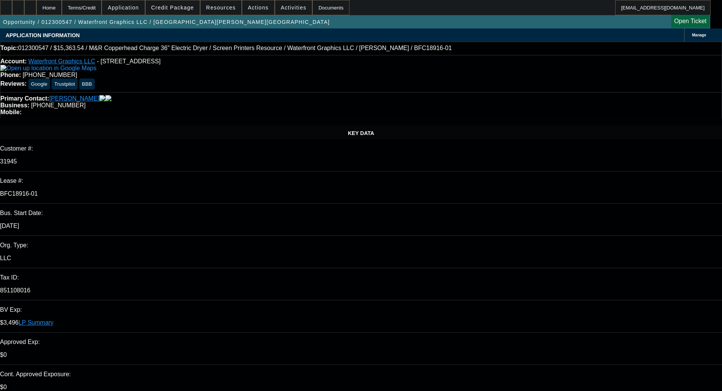
select select "0"
select select "0.1"
select select "4"
select select "0"
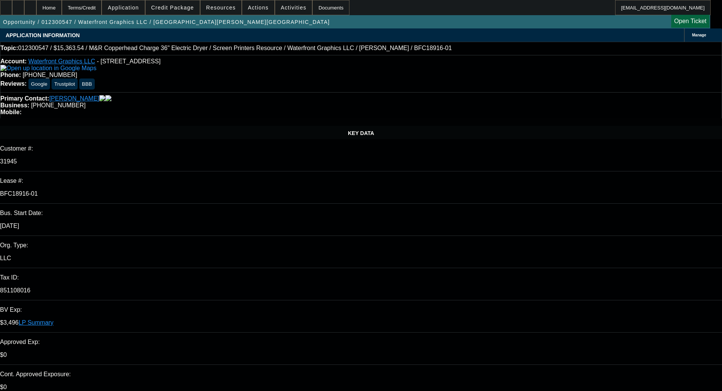
select select "0"
select select "0.1"
select select "4"
select select "0"
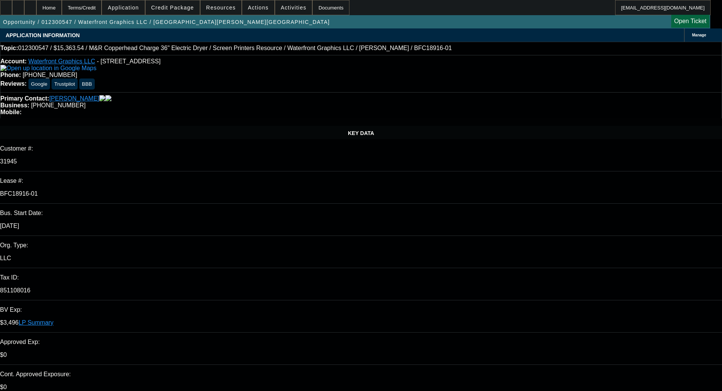
select select "0.1"
select select "4"
select select "0"
select select "0.1"
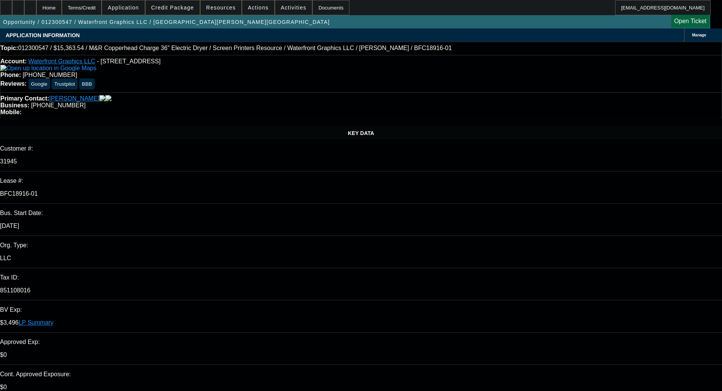
select select "4"
